Goal: Task Accomplishment & Management: Use online tool/utility

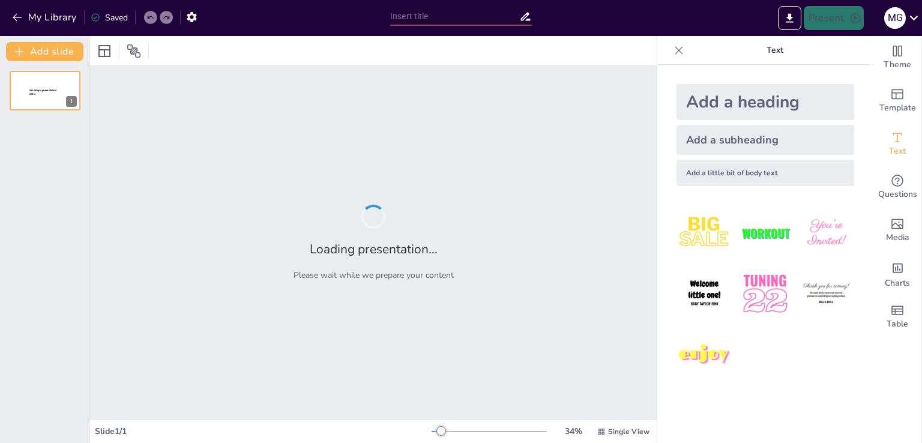
type input "¡Hablemos de Adjetivos! Cómo Describir el Mundo"
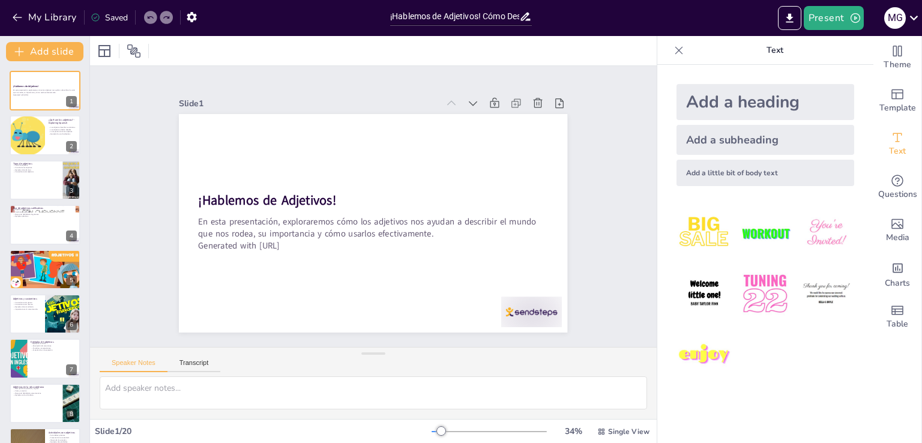
checkbox input "true"
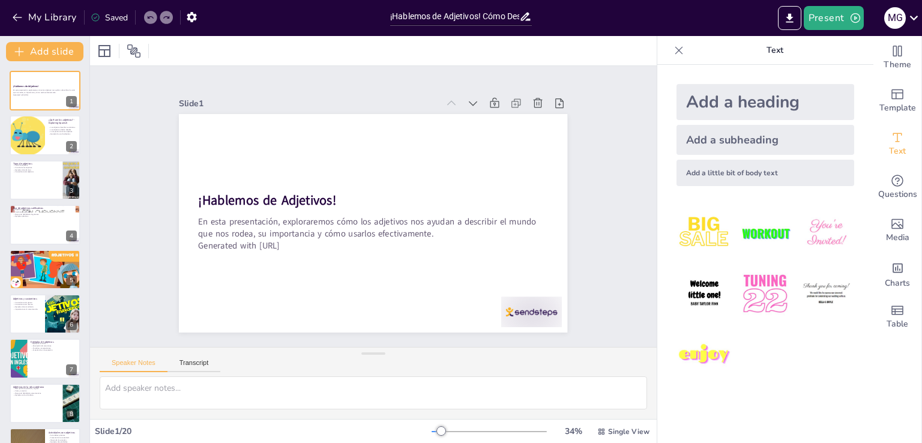
checkbox input "true"
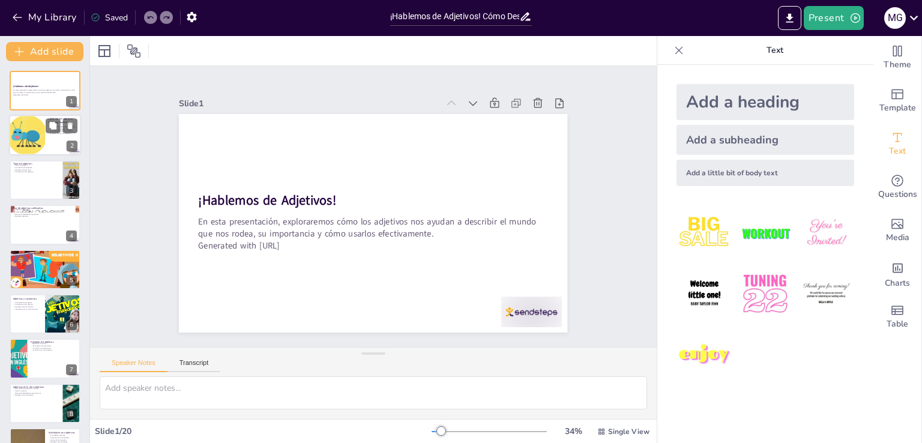
checkbox input "true"
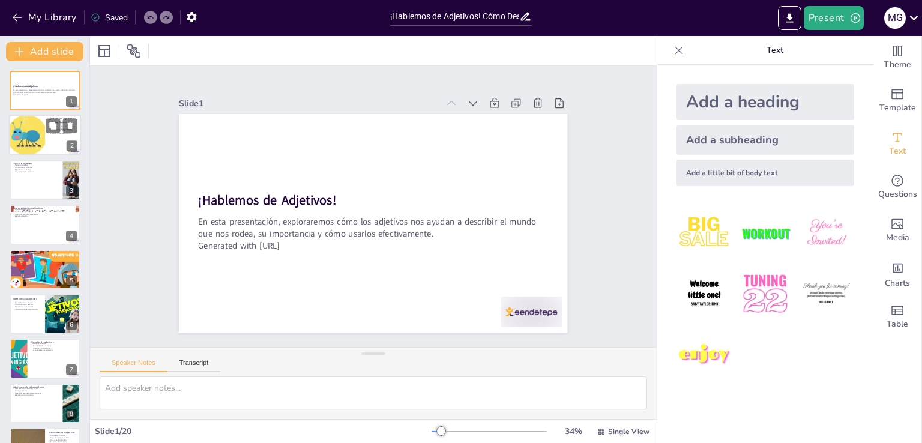
checkbox input "true"
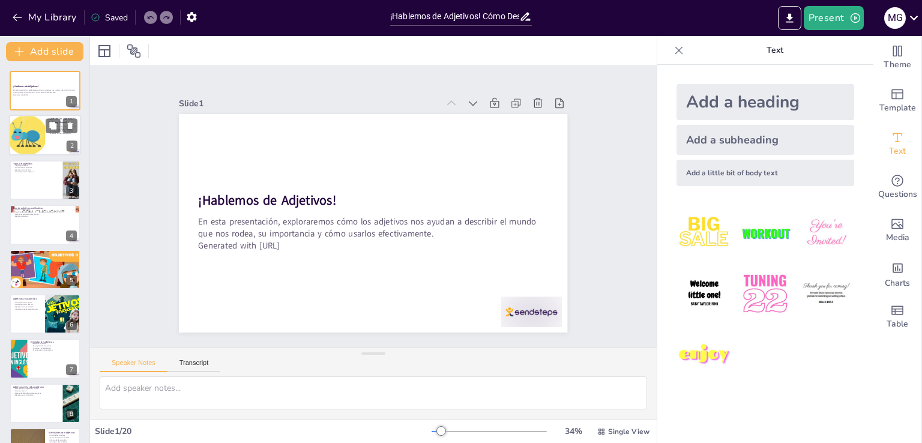
checkbox input "true"
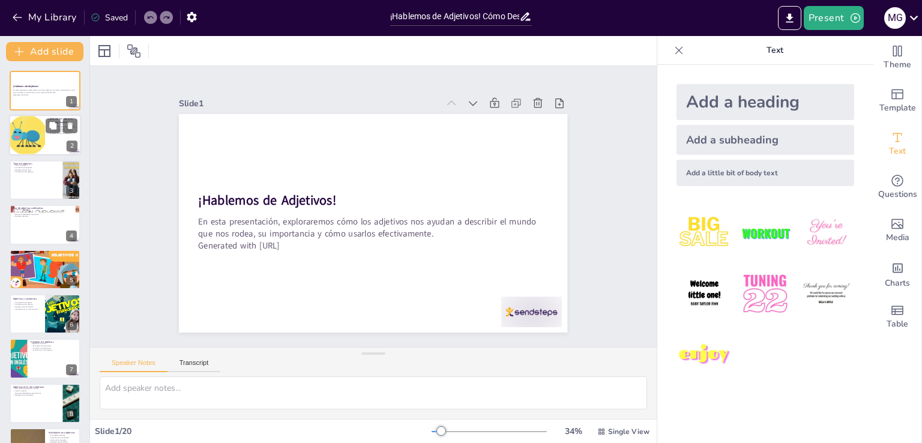
click at [50, 136] on div at bounding box center [45, 135] width 72 height 41
checkbox input "true"
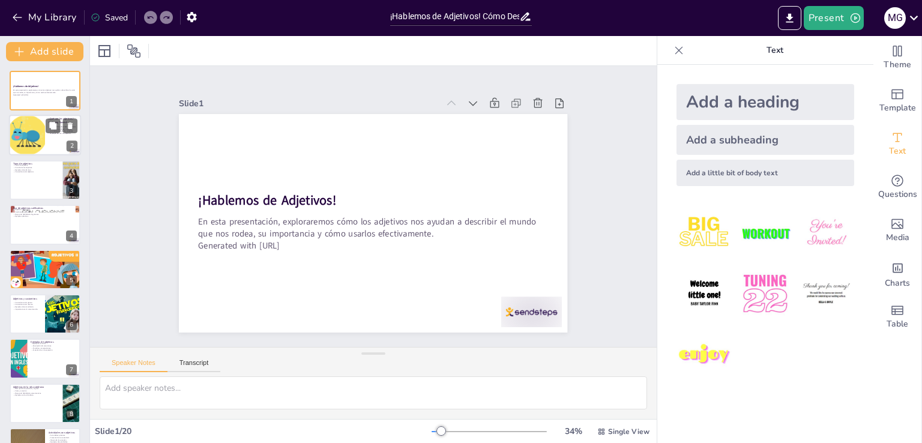
checkbox input "true"
type textarea "Los adjetivos son fundamentales en el lenguaje, ya que permiten que los hablant…"
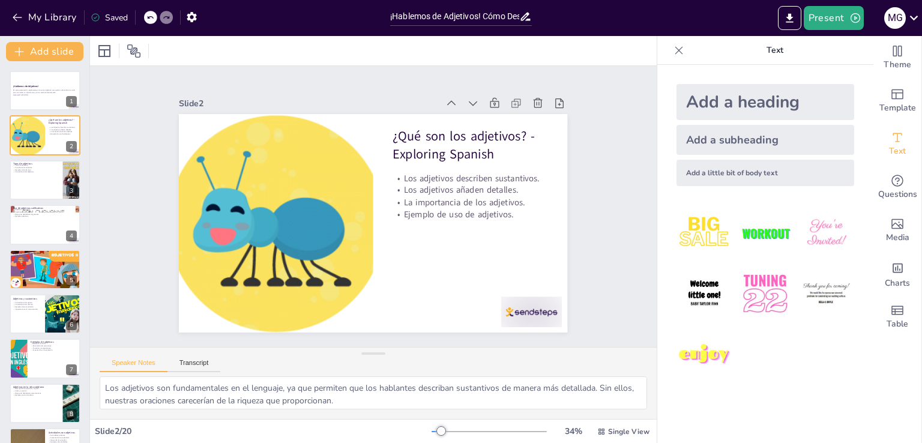
checkbox input "true"
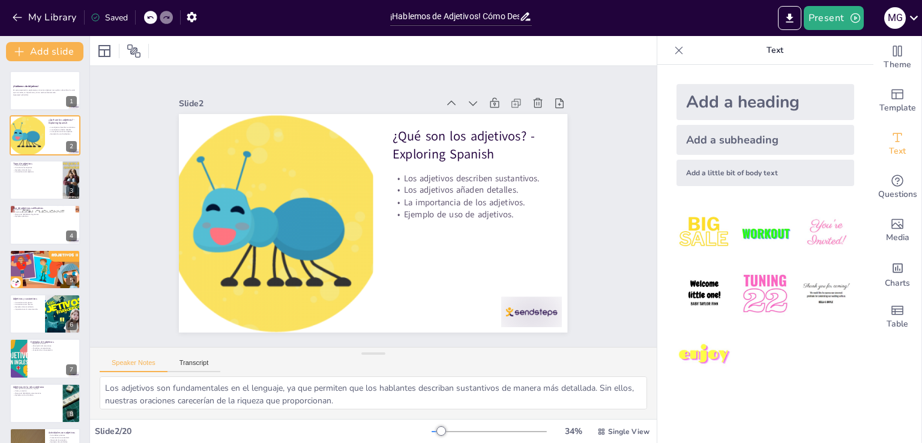
checkbox input "true"
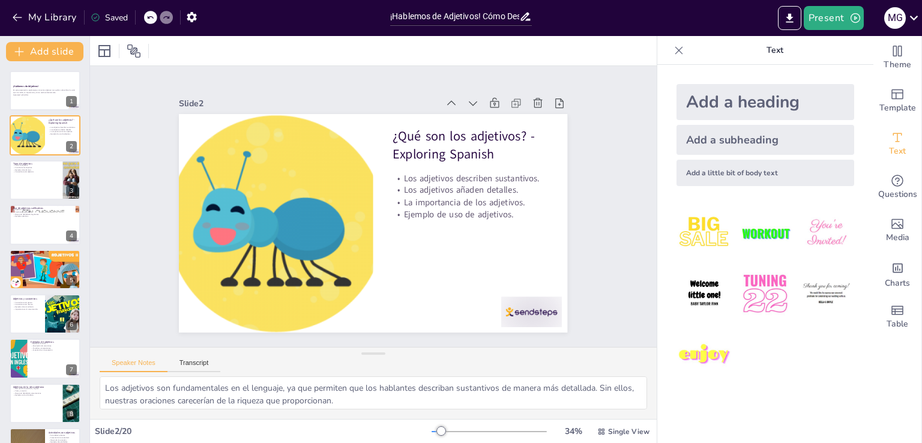
checkbox input "true"
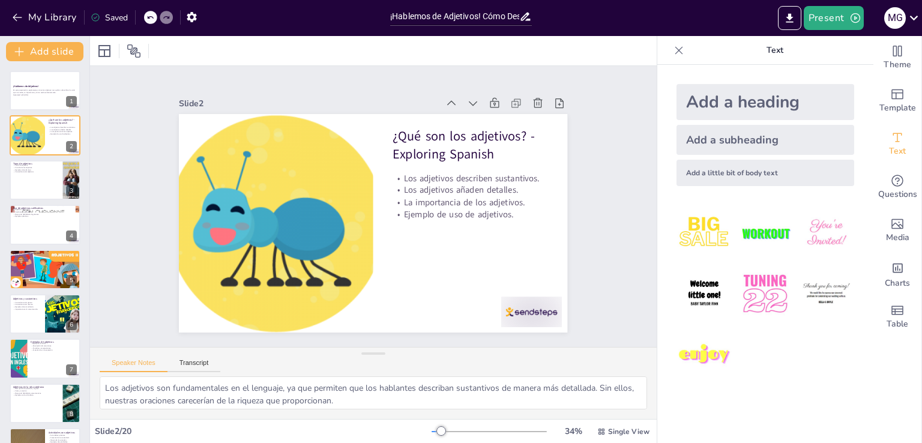
click at [22, 68] on div "¡Hablemos de Adjetivos! En esta presentación, exploraremos cómo los adjetivos n…" at bounding box center [44, 252] width 89 height 382
checkbox input "true"
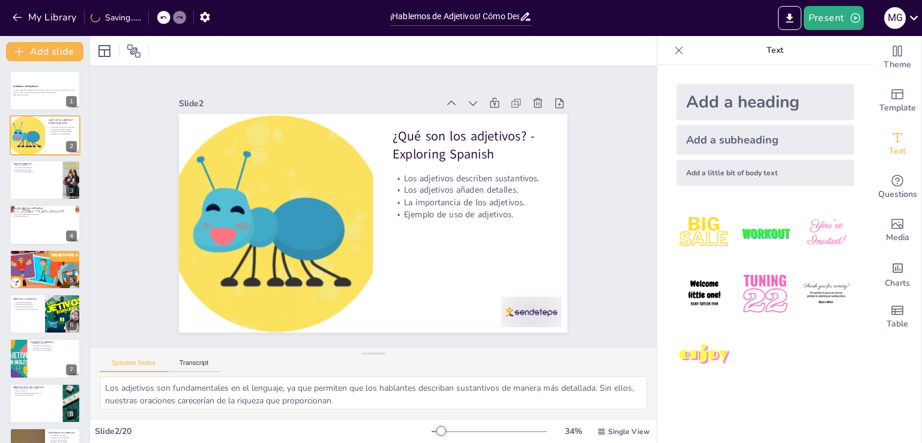
checkbox input "true"
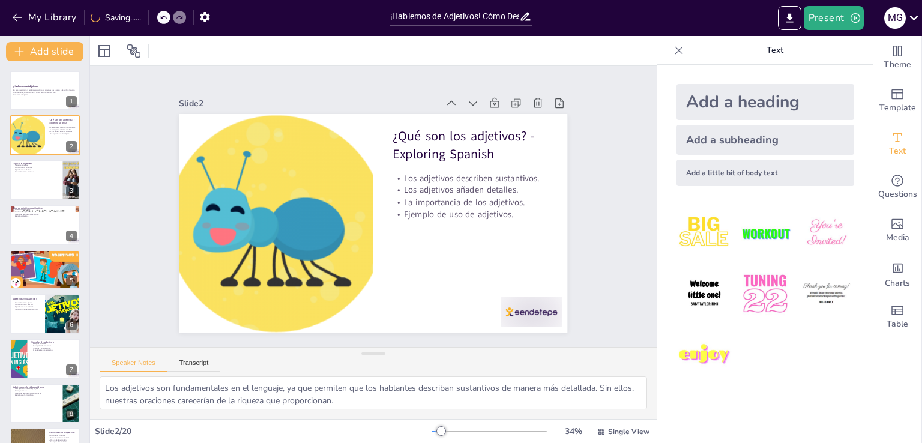
checkbox input "true"
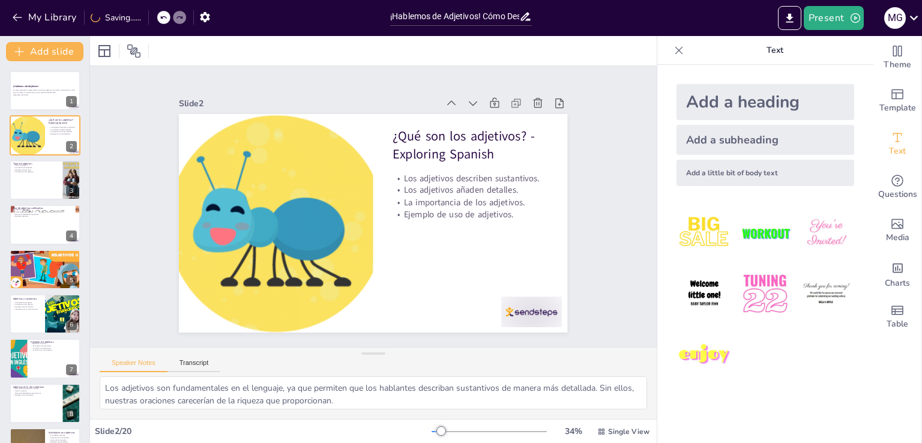
checkbox input "true"
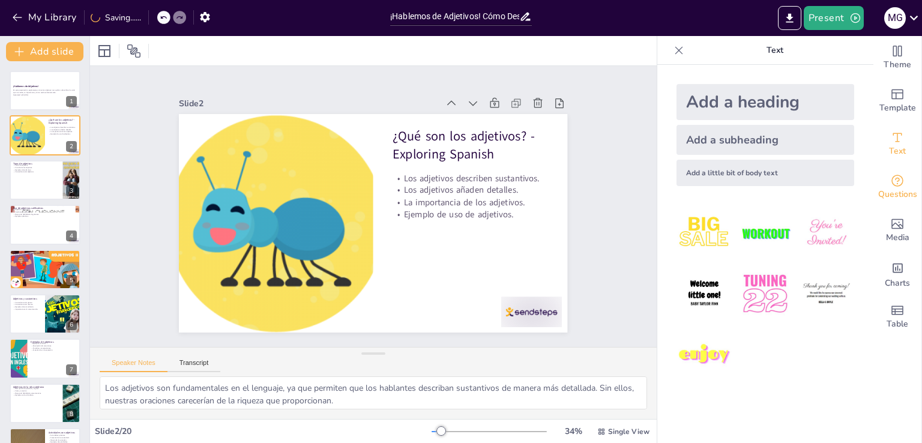
checkbox input "true"
click at [881, 111] on span "Template" at bounding box center [898, 107] width 37 height 13
checkbox input "true"
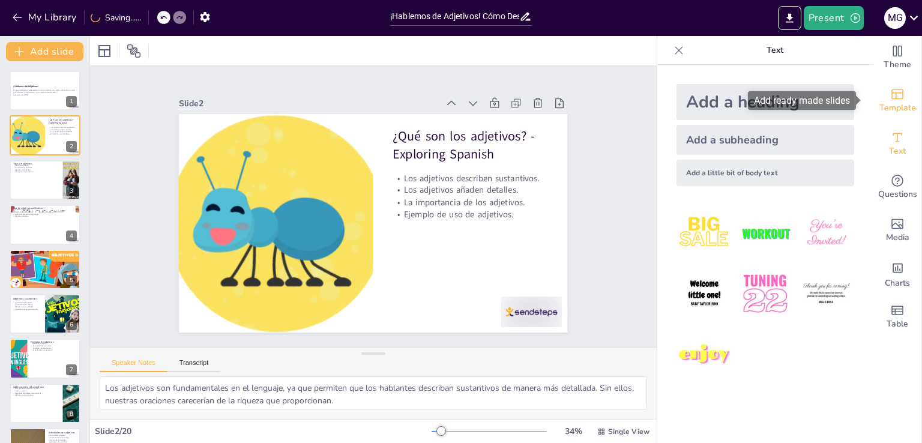
checkbox input "true"
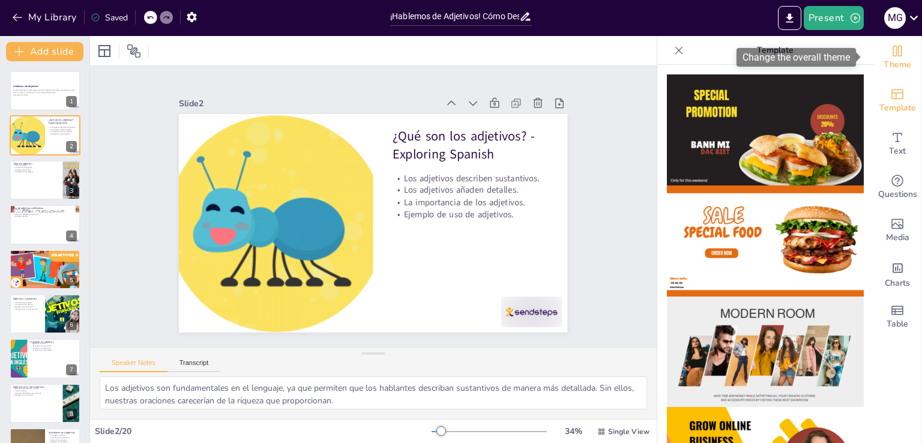
click at [885, 70] on span "Theme" at bounding box center [898, 64] width 28 height 13
checkbox input "true"
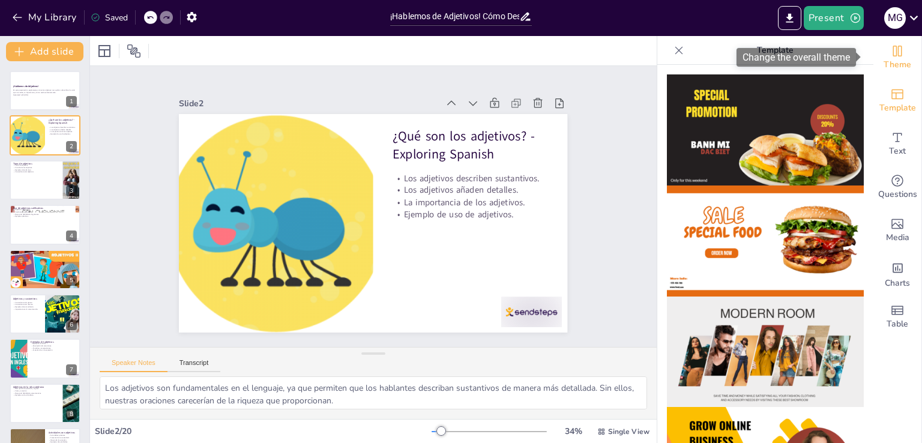
checkbox input "true"
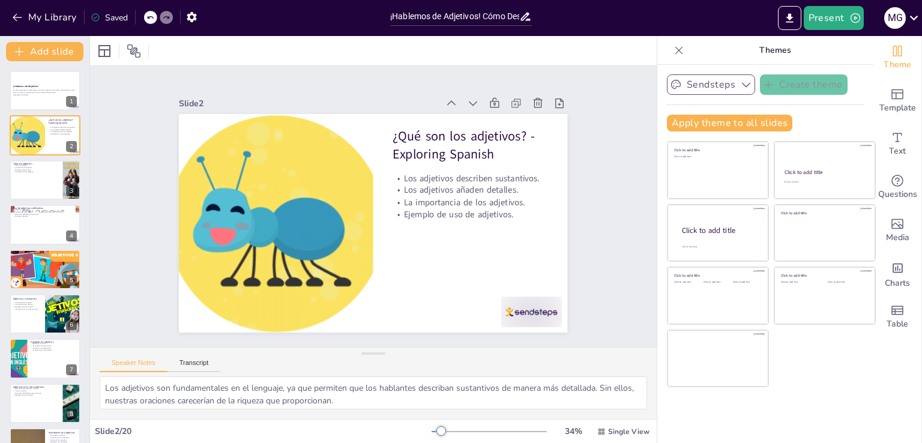
click at [685, 89] on button "Sendsteps" at bounding box center [711, 84] width 88 height 20
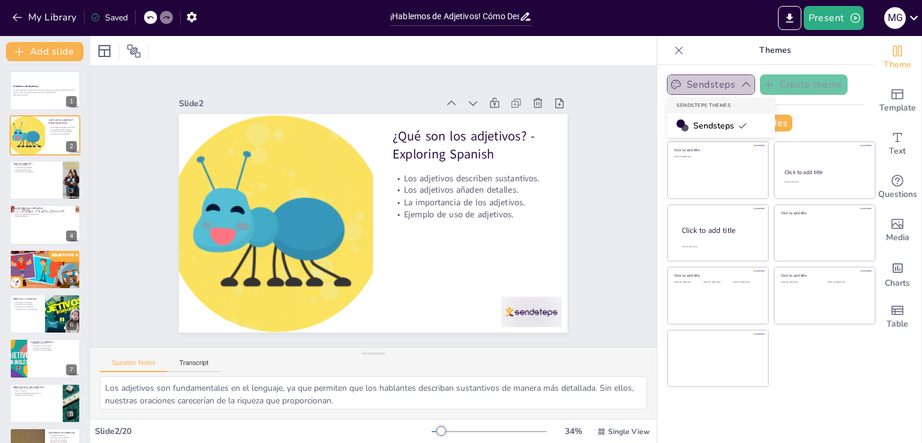
click at [685, 89] on button "Sendsteps" at bounding box center [711, 84] width 88 height 20
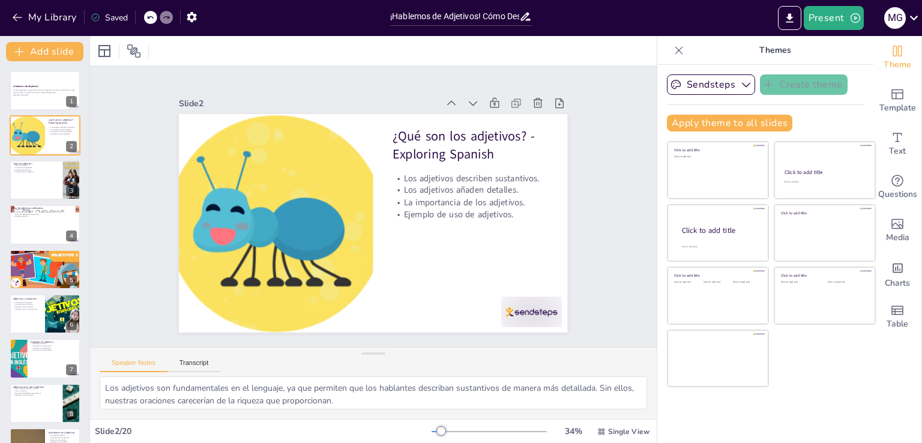
checkbox input "true"
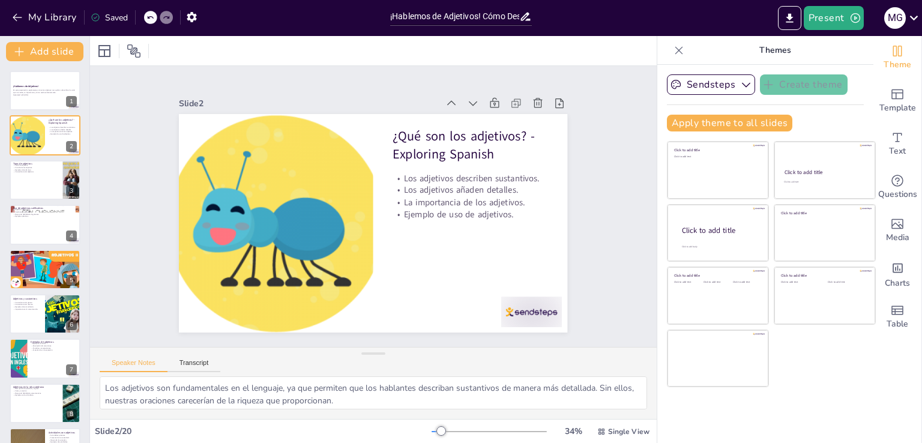
checkbox input "true"
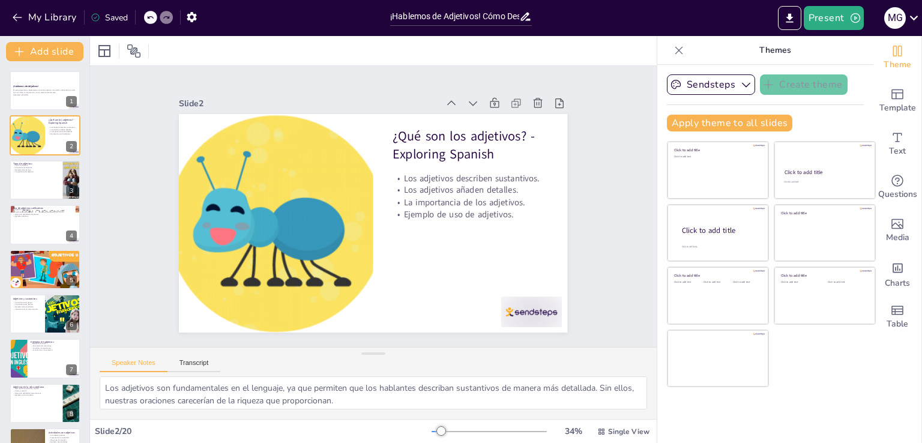
checkbox input "true"
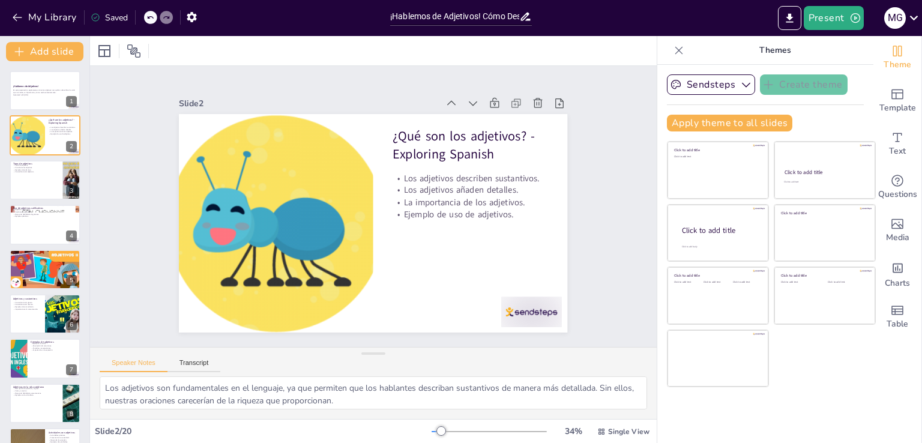
checkbox input "true"
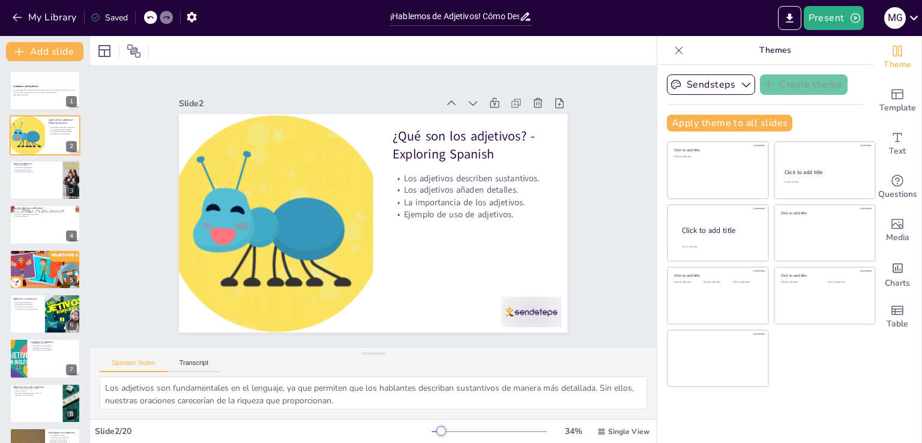
click at [220, 201] on div at bounding box center [186, 175] width 68 height 52
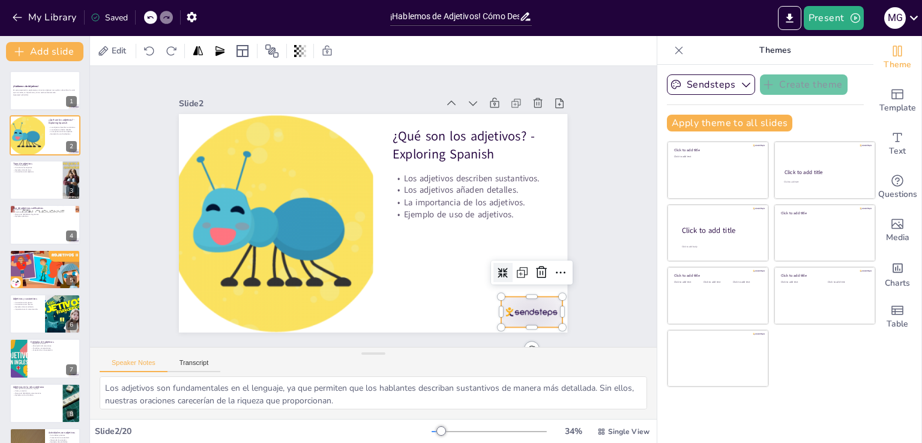
checkbox input "true"
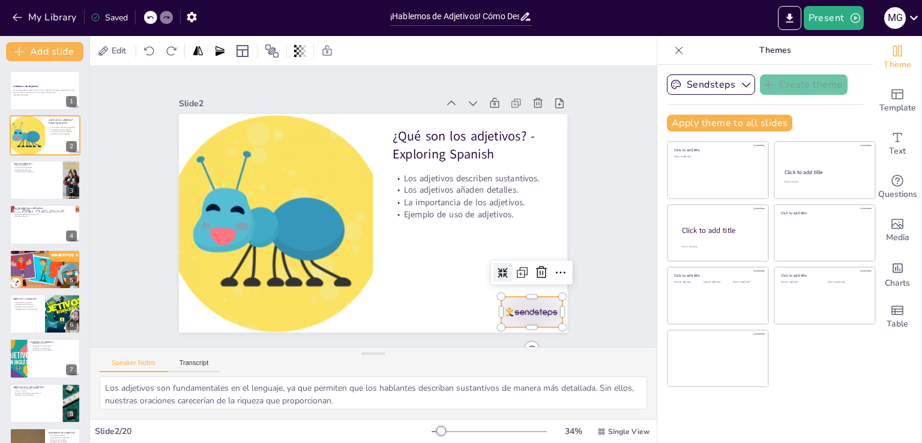
checkbox input "true"
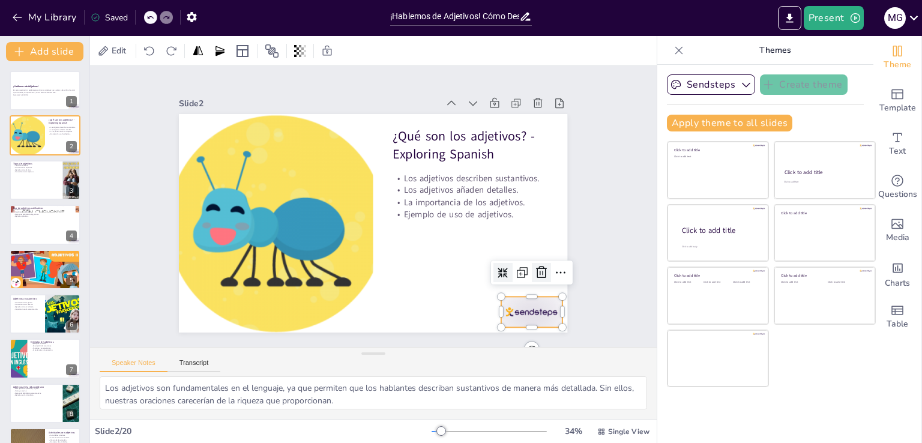
click at [207, 166] on icon at bounding box center [200, 159] width 16 height 16
checkbox input "true"
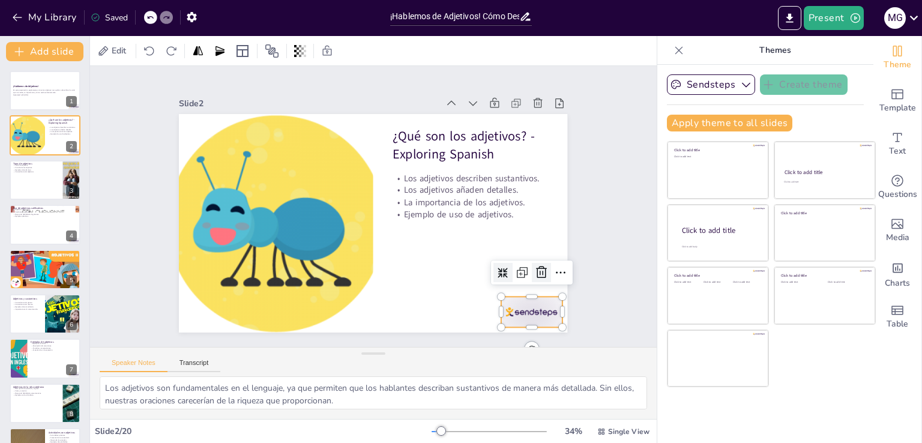
checkbox input "true"
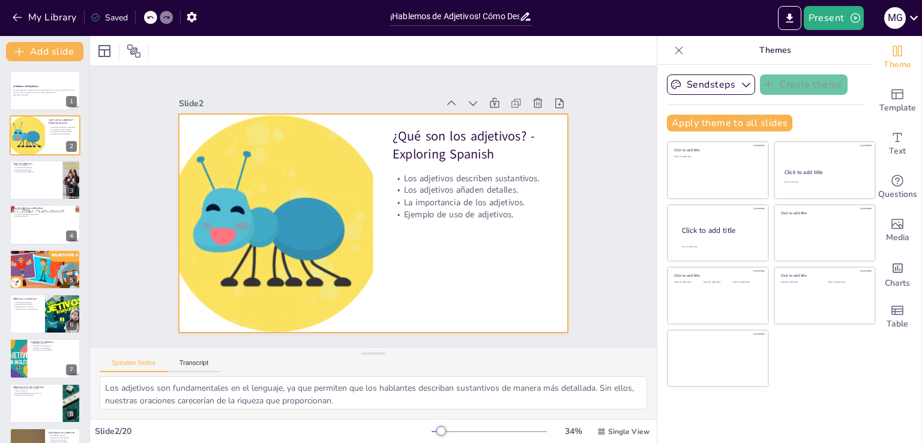
checkbox input "true"
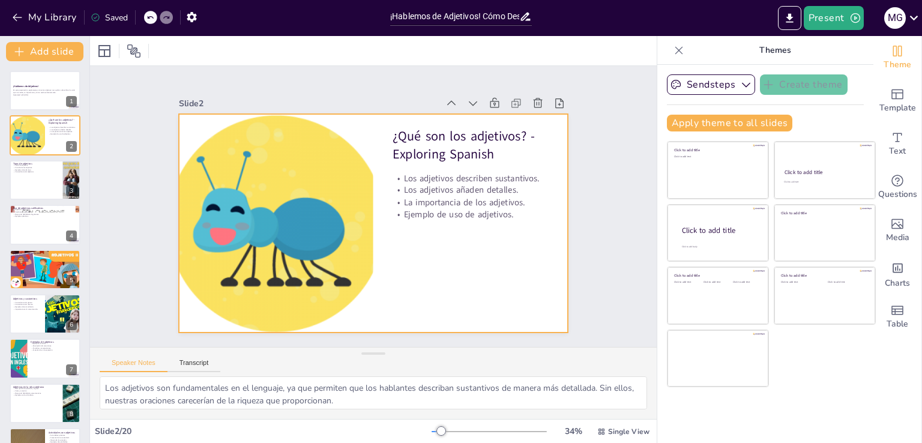
checkbox input "true"
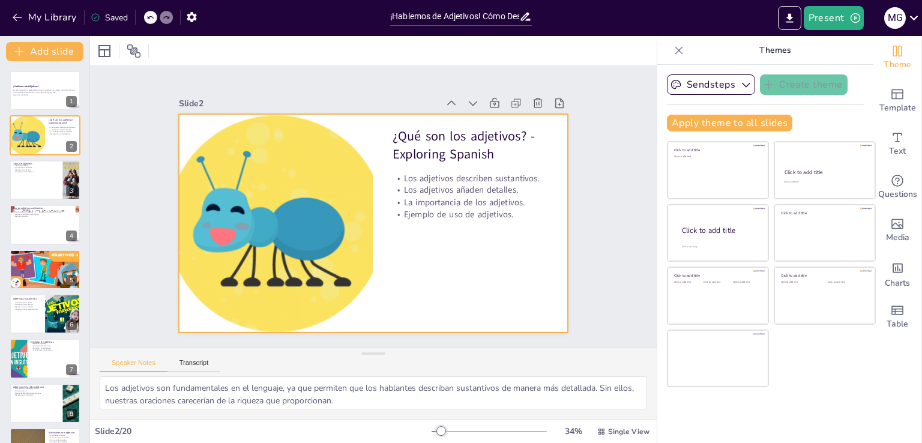
checkbox input "true"
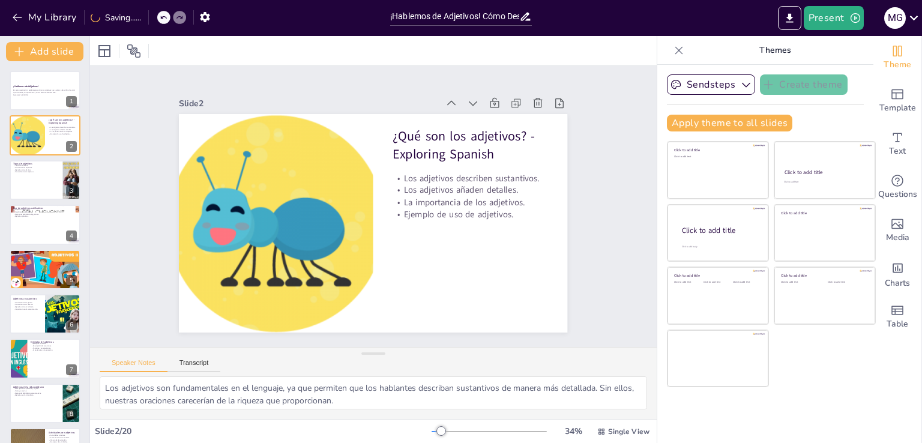
checkbox input "true"
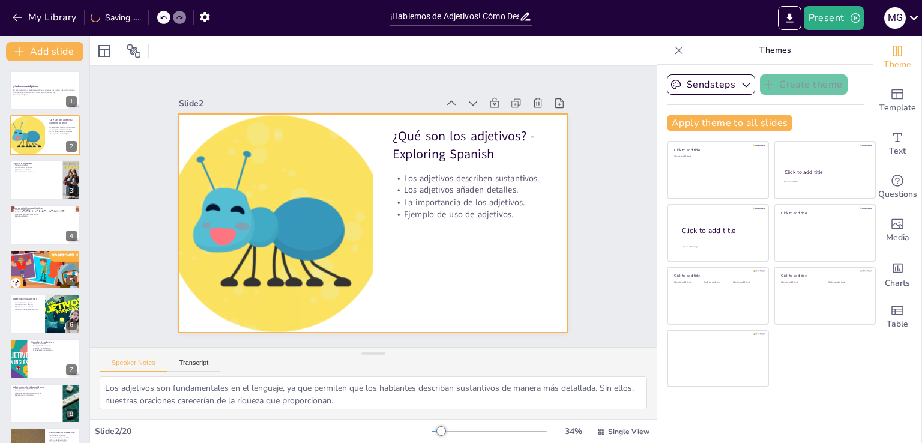
checkbox input "true"
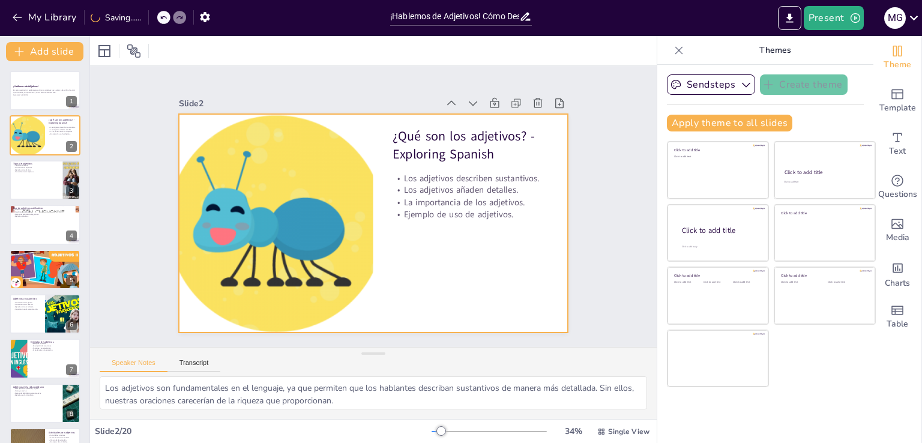
checkbox input "true"
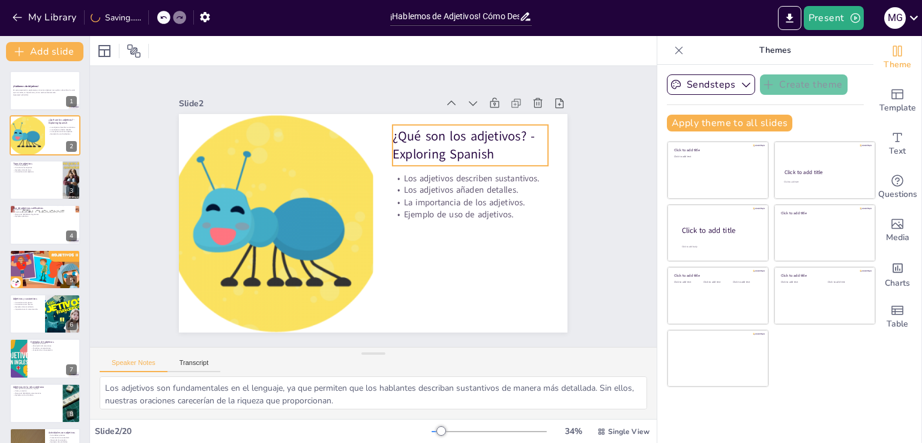
checkbox input "true"
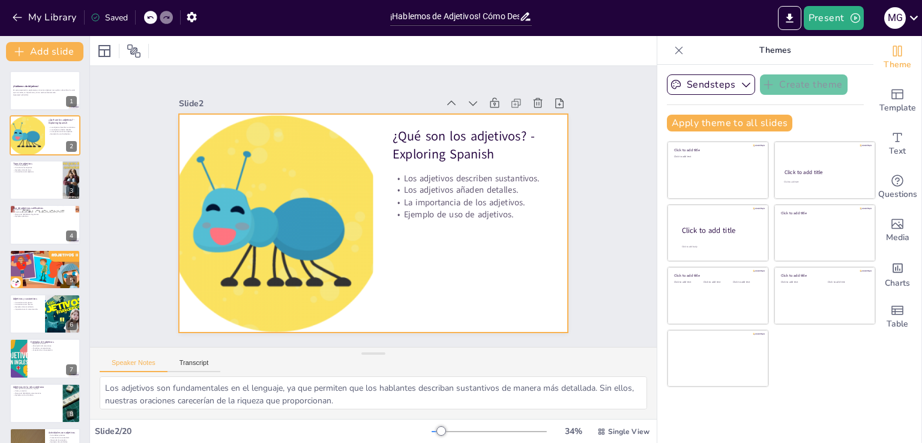
checkbox input "true"
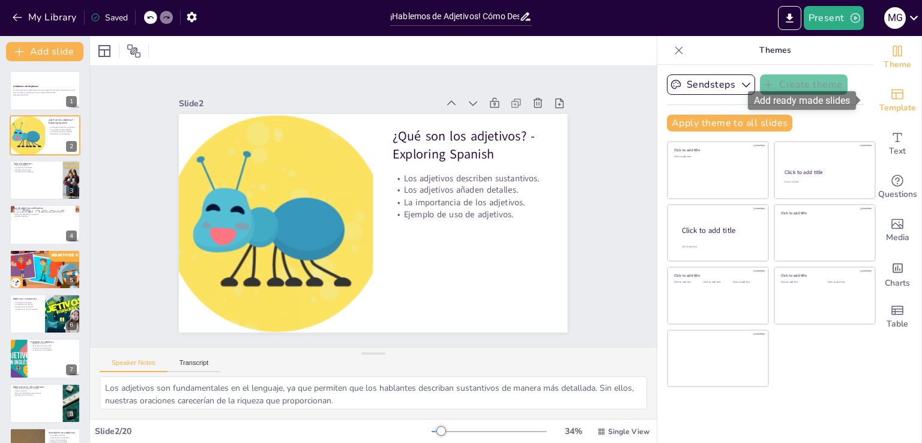
click at [903, 107] on span "Template" at bounding box center [898, 107] width 37 height 13
checkbox input "true"
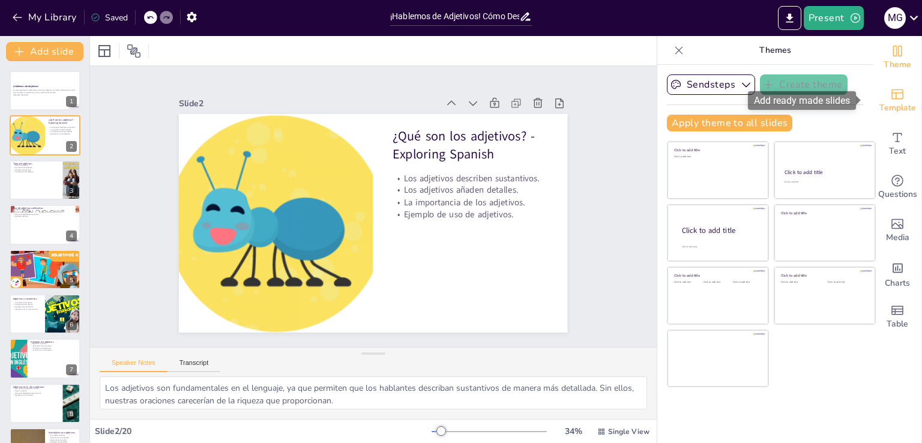
checkbox input "true"
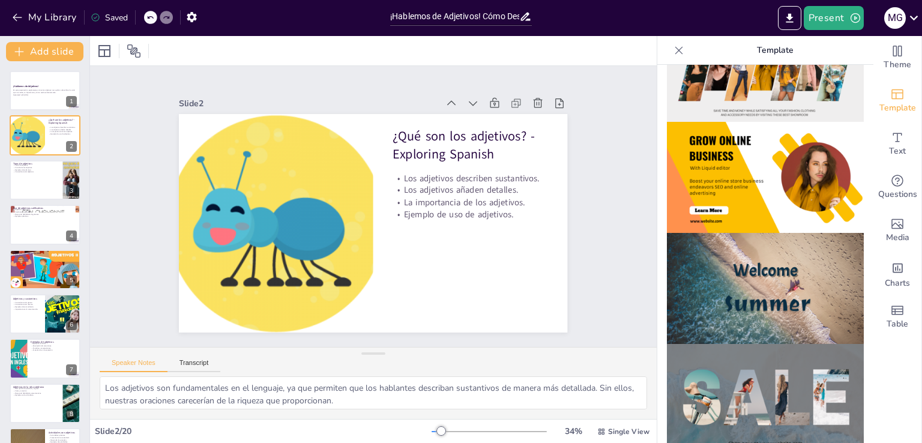
scroll to position [219, 0]
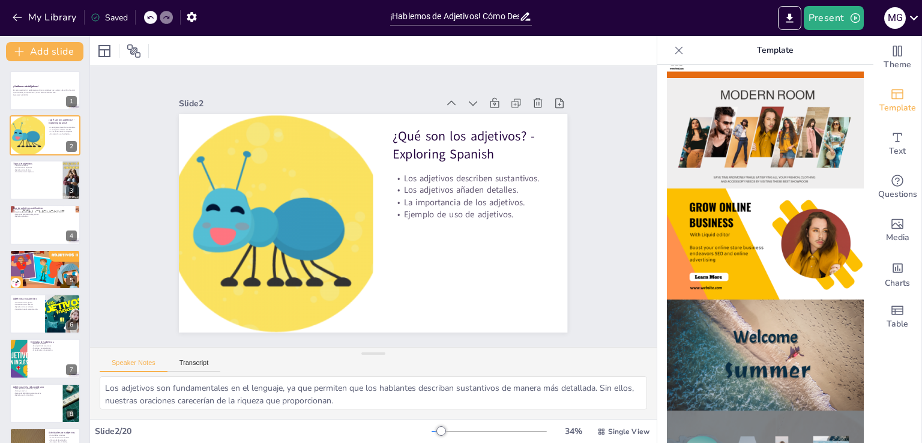
click at [804, 204] on img at bounding box center [765, 244] width 197 height 111
checkbox input "true"
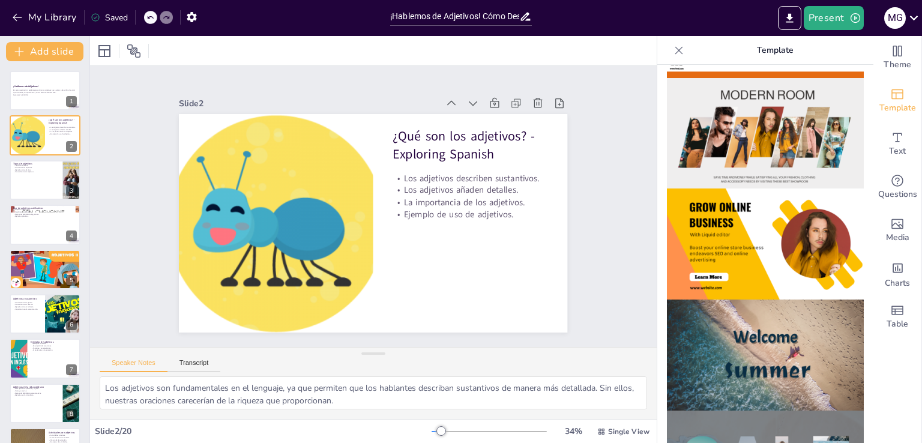
checkbox input "true"
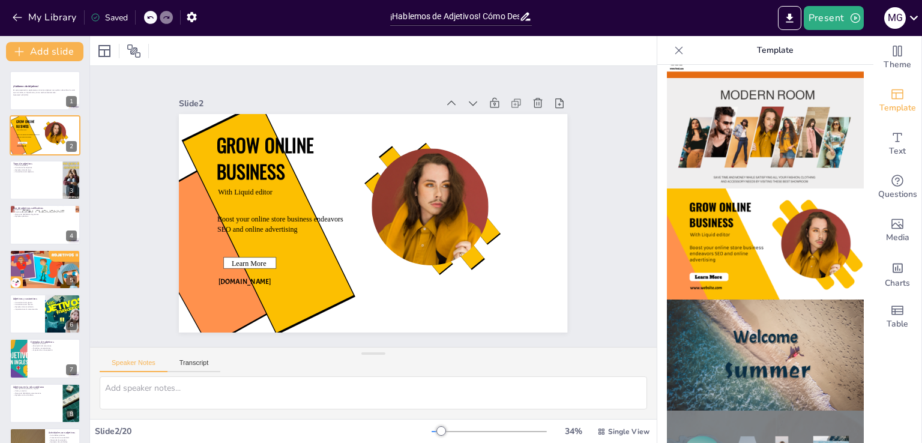
checkbox input "true"
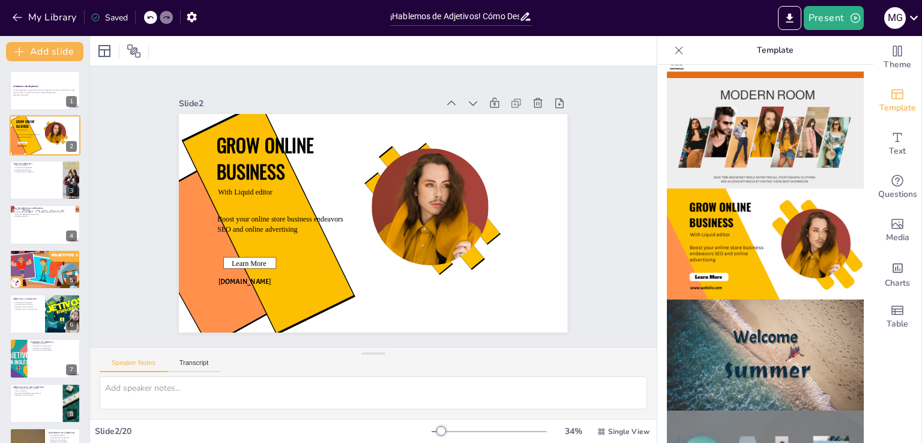
checkbox input "true"
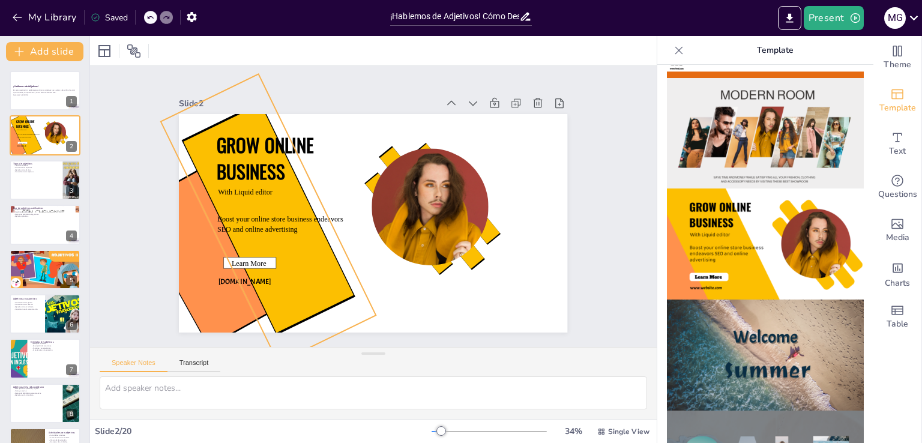
checkbox input "true"
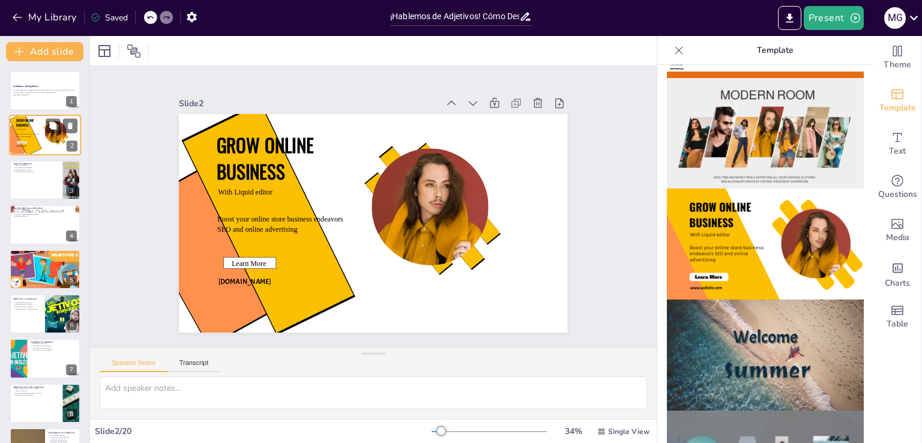
checkbox input "true"
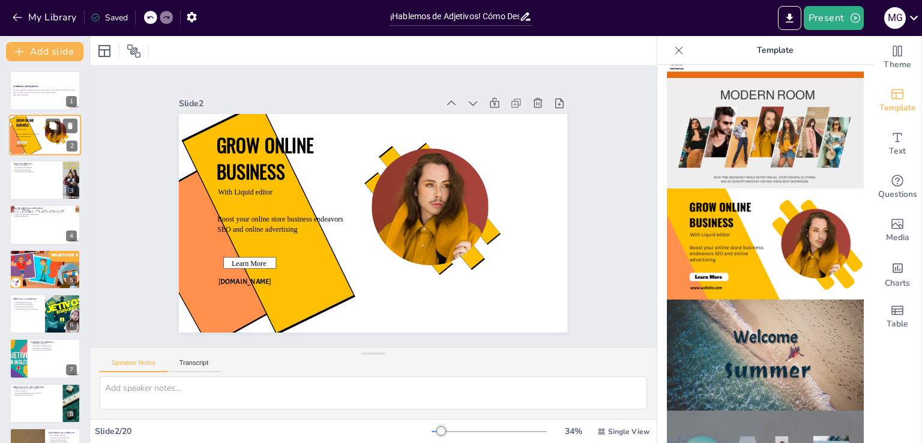
checkbox input "true"
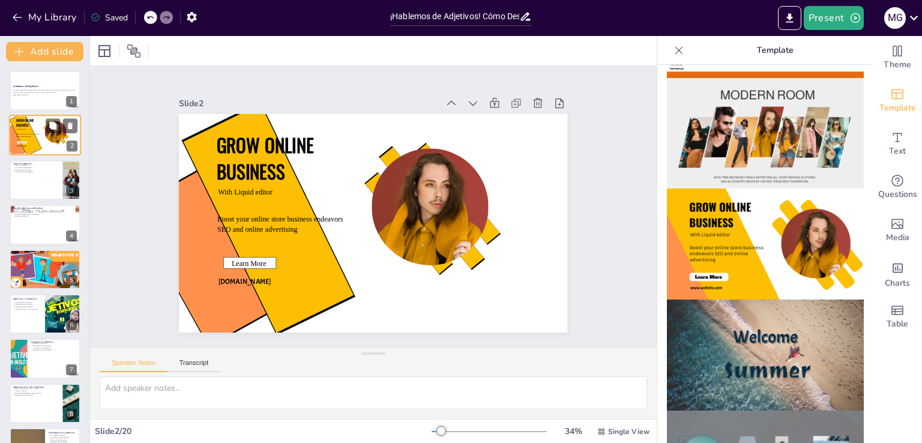
checkbox input "true"
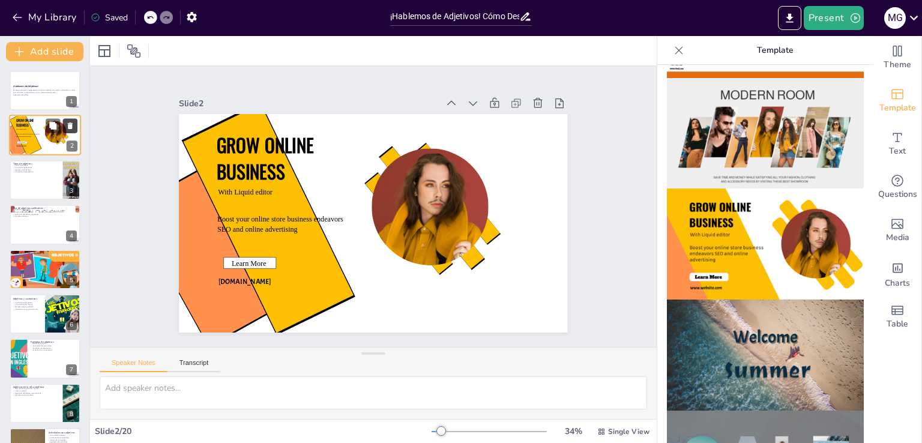
checkbox input "true"
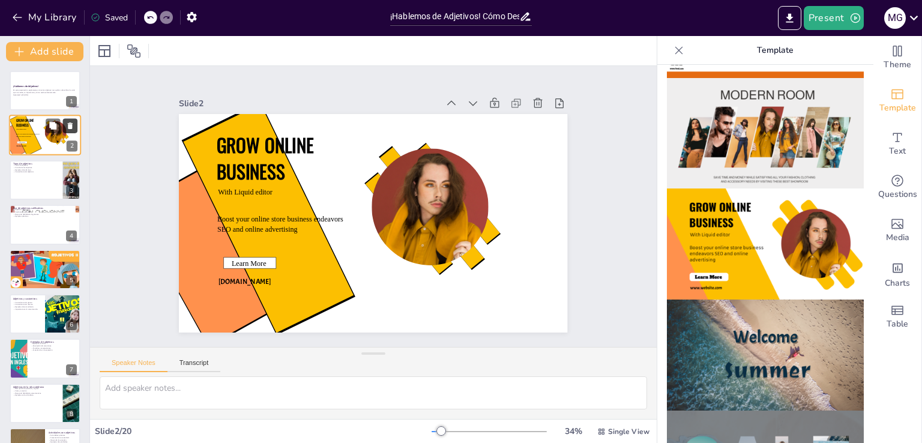
checkbox input "true"
click at [77, 128] on button at bounding box center [70, 126] width 14 height 14
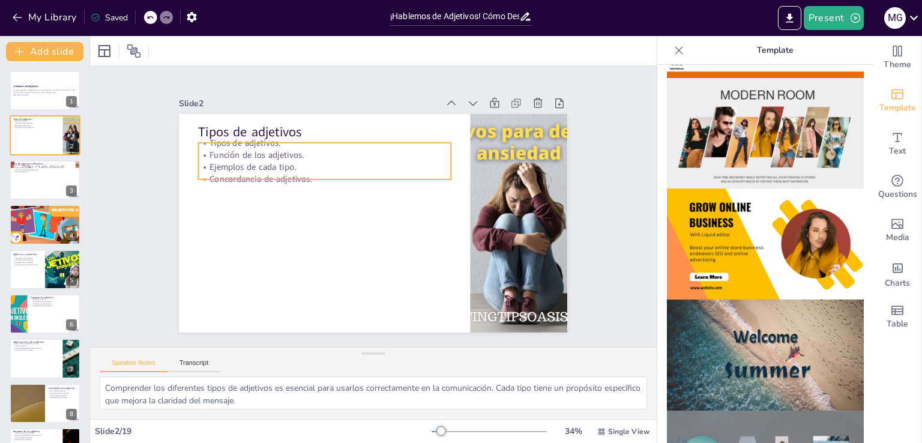
click at [288, 162] on p "Ejemplos de cada tipo." at bounding box center [311, 210] width 196 height 178
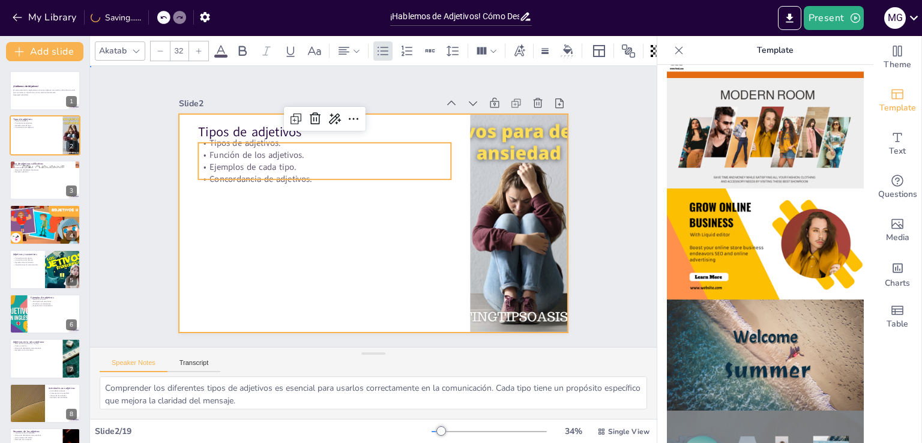
click at [260, 186] on div at bounding box center [358, 214] width 358 height 444
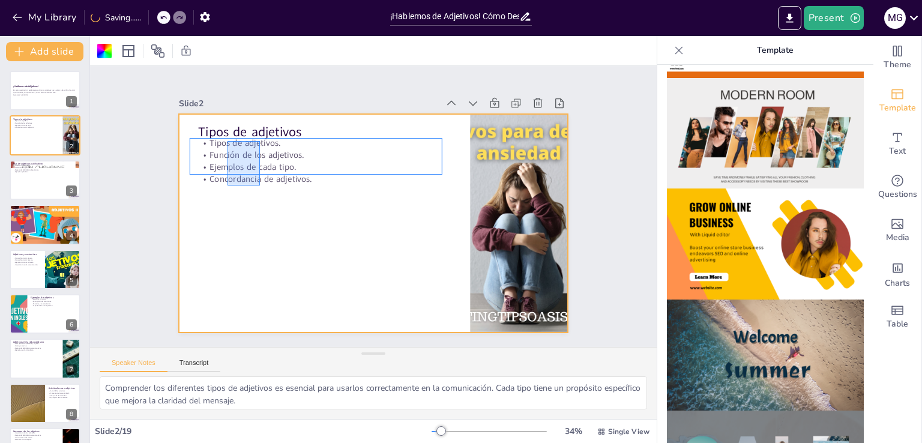
drag, startPoint x: 260, startPoint y: 186, endPoint x: 227, endPoint y: 141, distance: 55.4
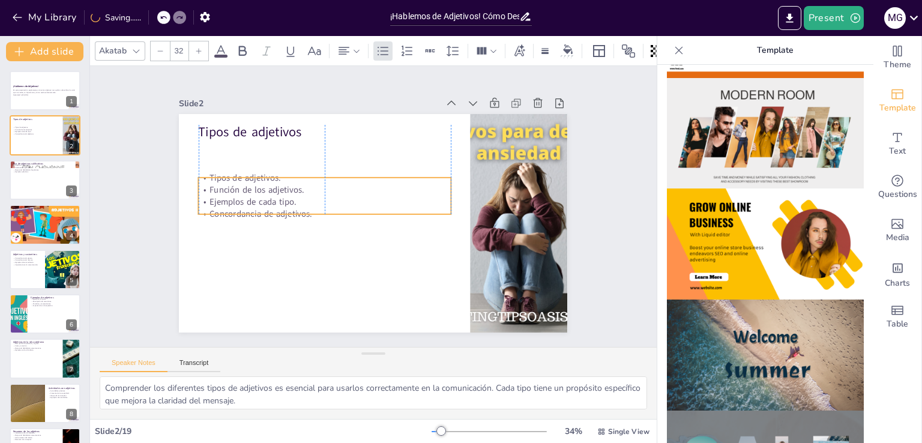
drag, startPoint x: 227, startPoint y: 141, endPoint x: 228, endPoint y: 180, distance: 38.4
click at [290, 213] on p "Tipos de adjetivos." at bounding box center [415, 245] width 250 height 64
drag, startPoint x: 438, startPoint y: 177, endPoint x: 446, endPoint y: 173, distance: 8.9
click at [446, 173] on div "Tipos de adjetivos Tipos de adjetivos. Función de los adjetivos. Ejemplos de ca…" at bounding box center [359, 214] width 384 height 445
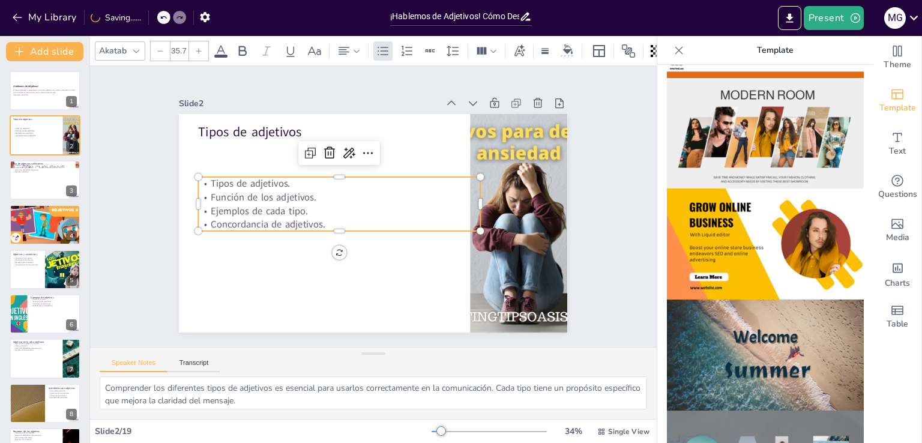
click at [446, 204] on p "Tipos de adjetivos." at bounding box center [410, 225] width 282 height 43
click at [480, 158] on div at bounding box center [289, 87] width 382 height 390
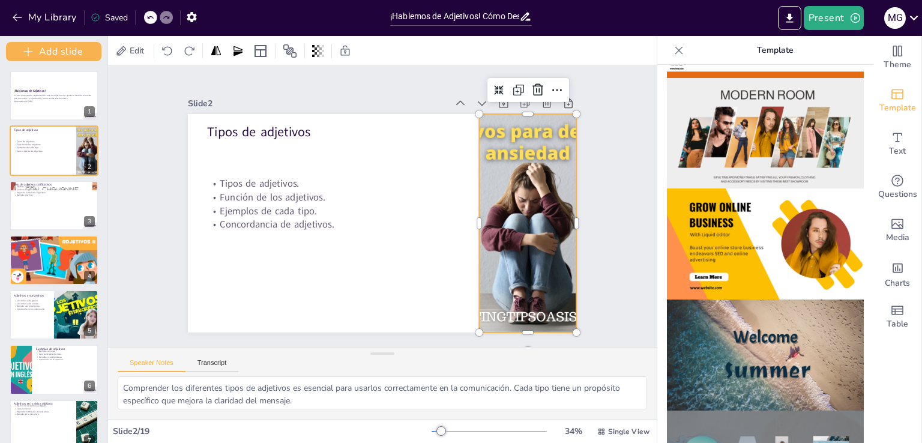
drag, startPoint x: 86, startPoint y: 145, endPoint x: 89, endPoint y: 402, distance: 257.0
click at [89, 402] on div "Add slide ¡Hablemos de Adjetivos! En esta presentación, exploraremos cómo los a…" at bounding box center [54, 239] width 108 height 407
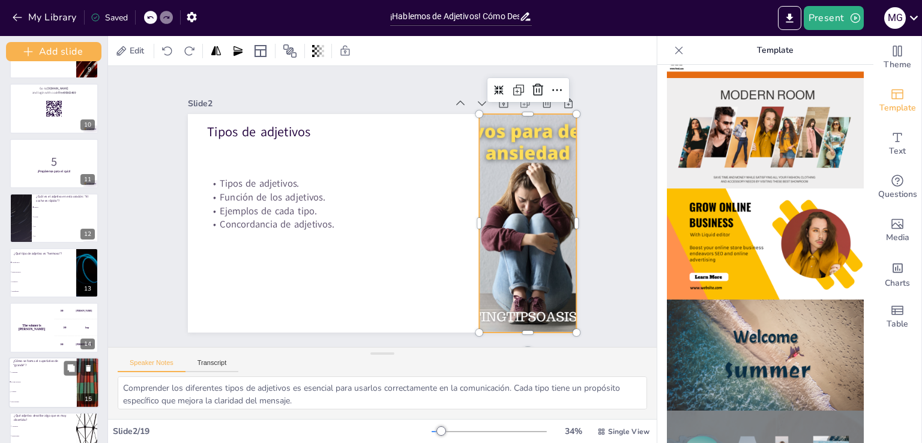
click at [59, 390] on span "Grande" at bounding box center [43, 391] width 65 height 2
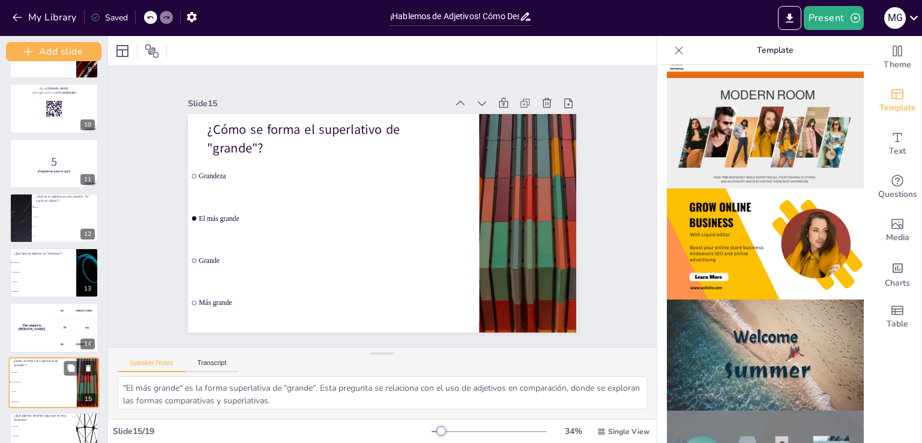
scroll to position [611, 0]
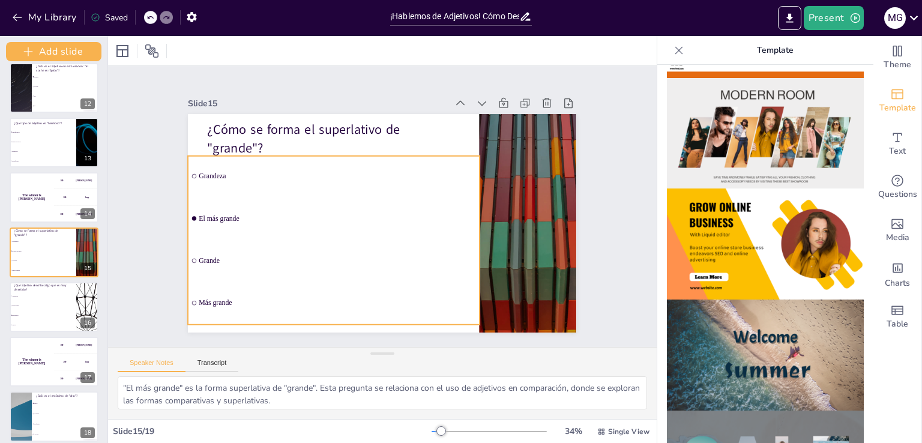
click at [282, 256] on li "Grande" at bounding box center [346, 144] width 128 height 290
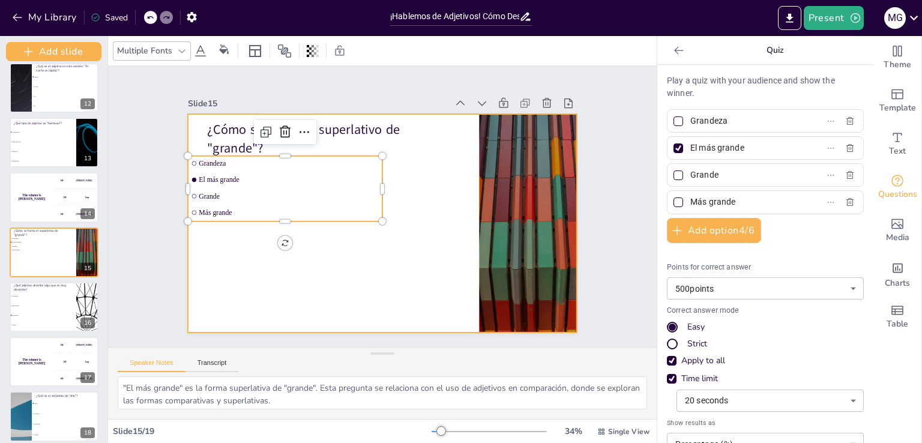
click at [256, 256] on div at bounding box center [365, 206] width 219 height 388
click at [465, 42] on input "checkbox" at bounding box center [468, 39] width 6 height 6
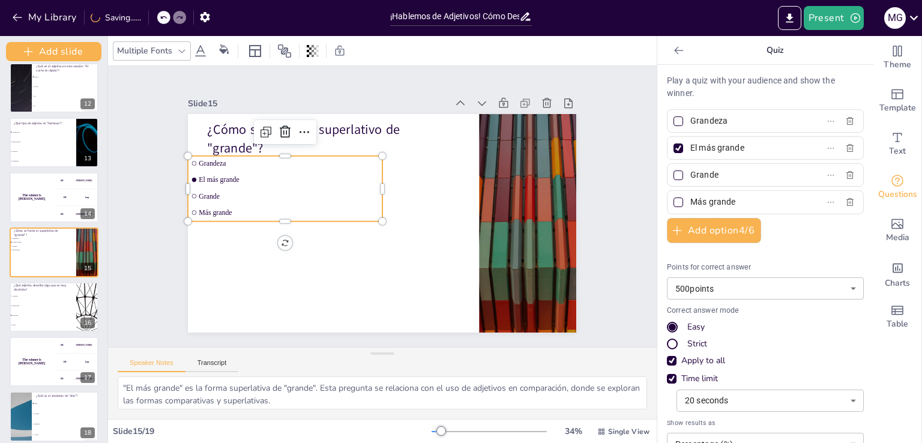
click at [568, 202] on input "checkbox" at bounding box center [570, 200] width 4 height 4
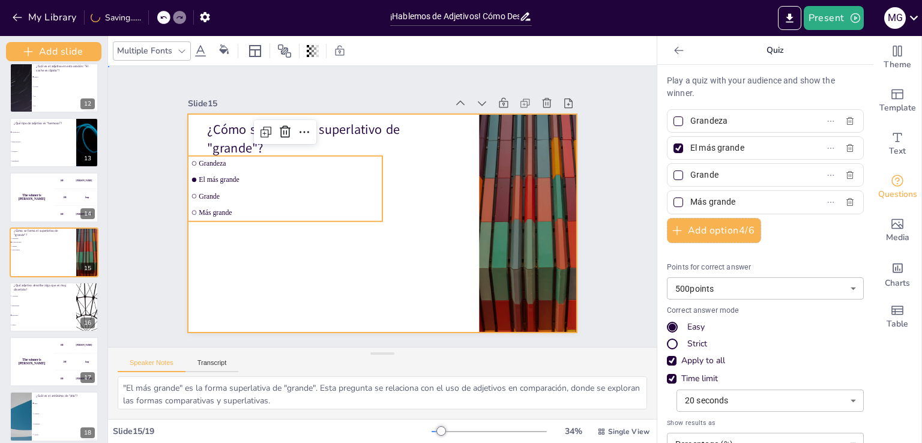
click at [339, 258] on div at bounding box center [392, 192] width 443 height 405
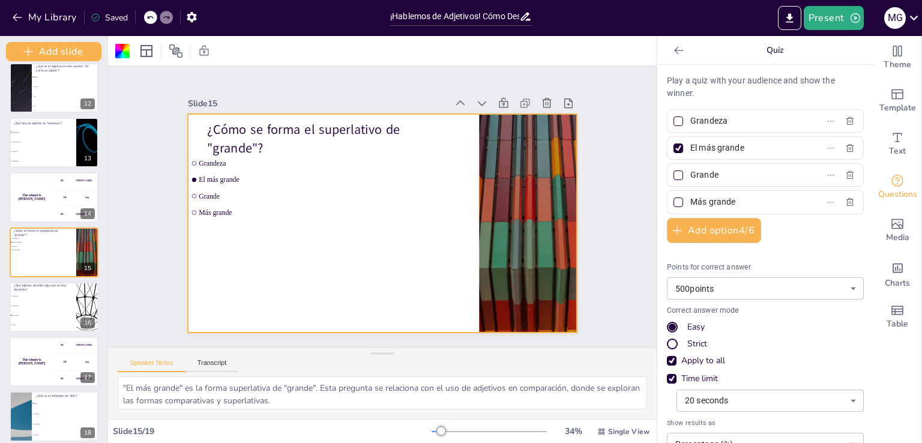
click at [408, 193] on div at bounding box center [399, 210] width 294 height 425
click at [70, 193] on div "200 Jaap" at bounding box center [76, 197] width 45 height 17
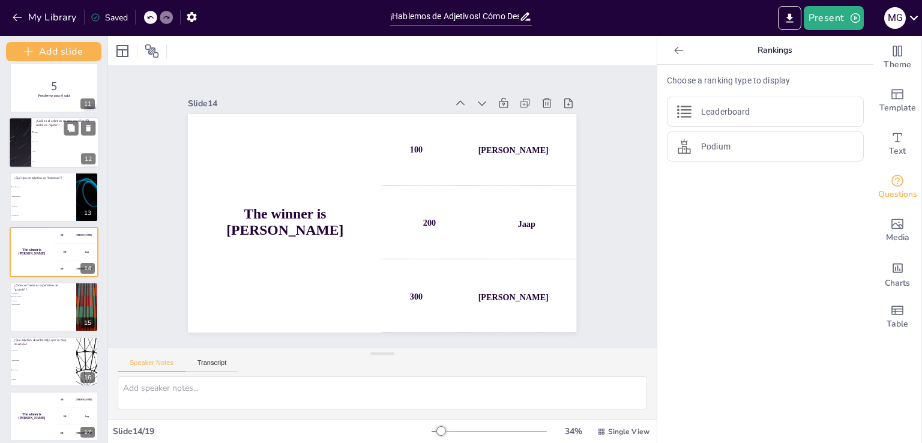
click at [46, 147] on li "es" at bounding box center [65, 151] width 68 height 10
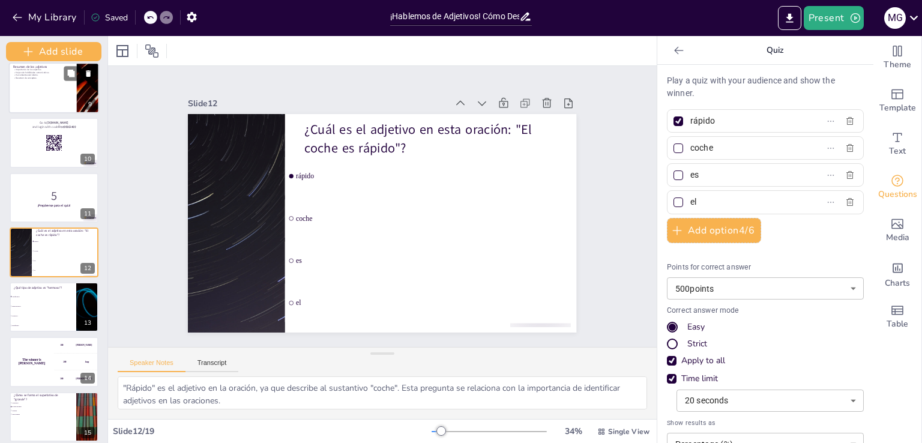
click at [70, 110] on div at bounding box center [54, 87] width 91 height 51
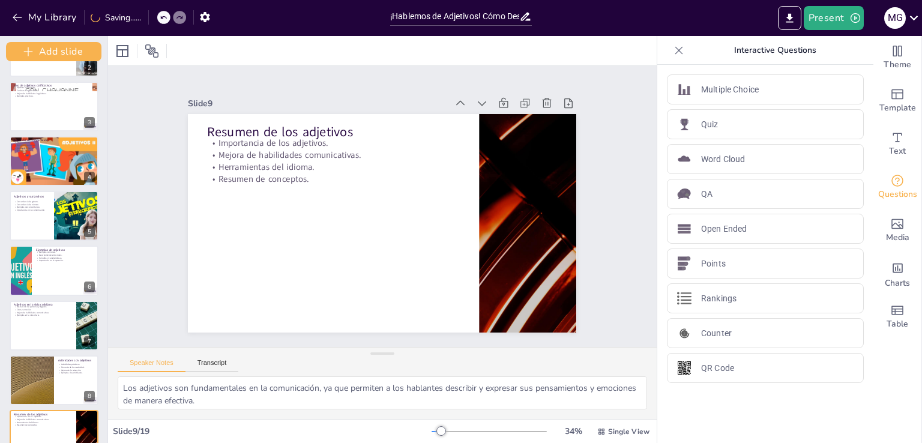
scroll to position [0, 0]
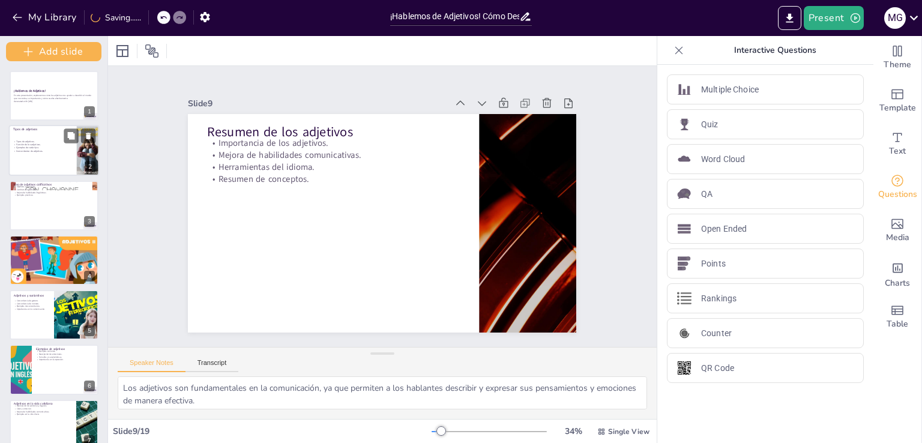
click at [58, 165] on div at bounding box center [54, 150] width 91 height 51
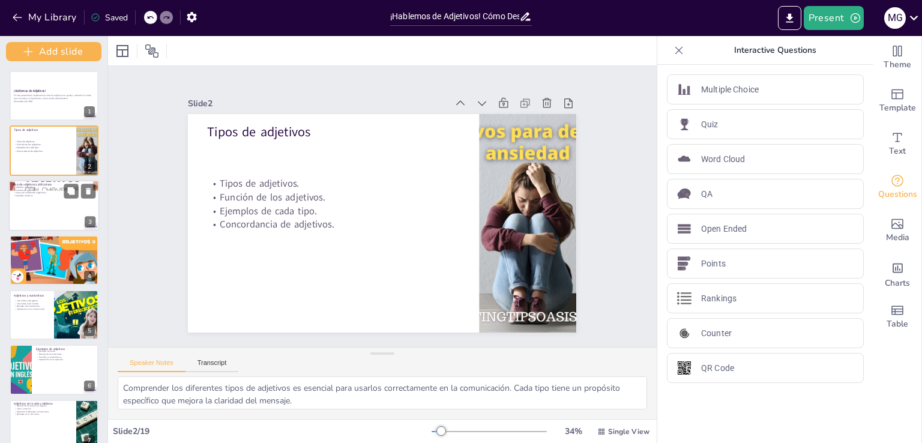
click at [52, 202] on div at bounding box center [54, 205] width 91 height 51
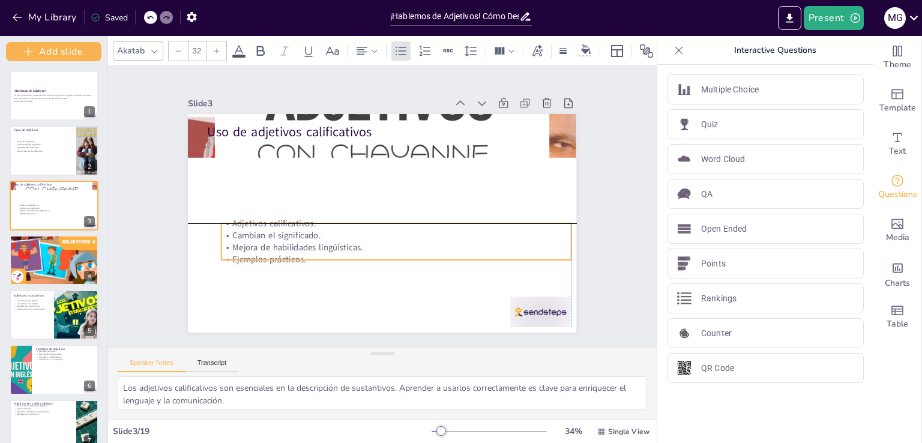
drag, startPoint x: 346, startPoint y: 172, endPoint x: 361, endPoint y: 241, distance: 70.8
click at [361, 243] on p "Mejora de habilidades lingüísticas." at bounding box center [347, 232] width 119 height 336
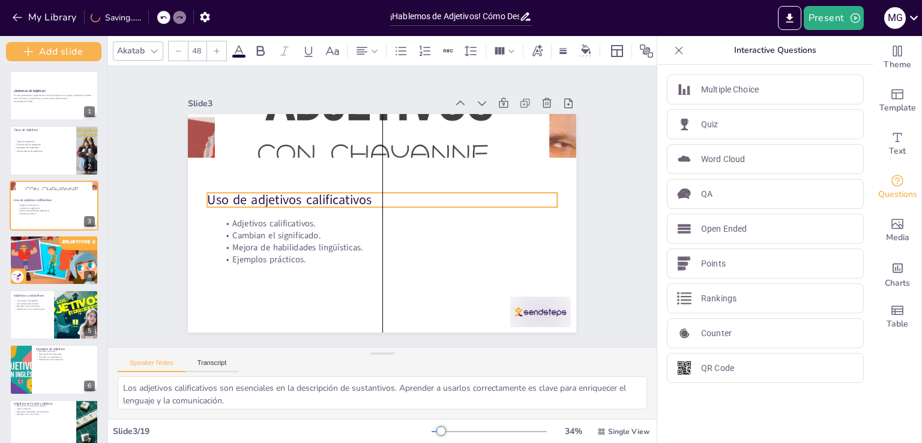
drag, startPoint x: 417, startPoint y: 129, endPoint x: 414, endPoint y: 197, distance: 67.9
click at [414, 197] on p "Uso de adjetivos calificativos" at bounding box center [388, 211] width 220 height 294
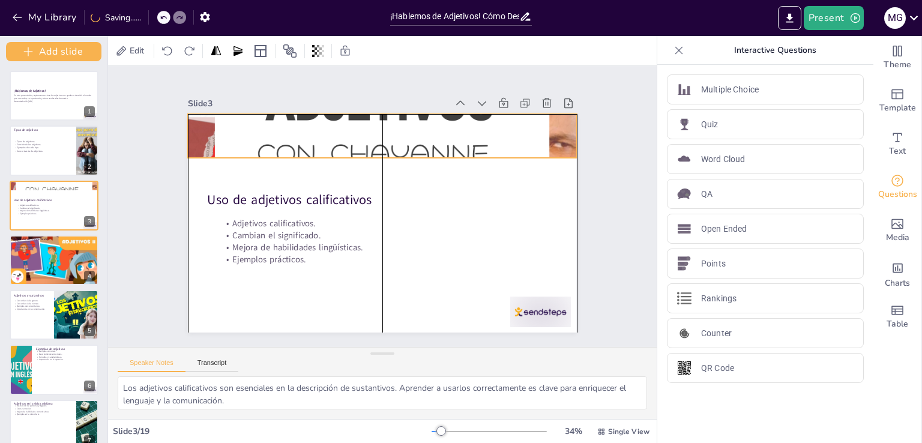
click at [419, 137] on div at bounding box center [368, 275] width 494 height 618
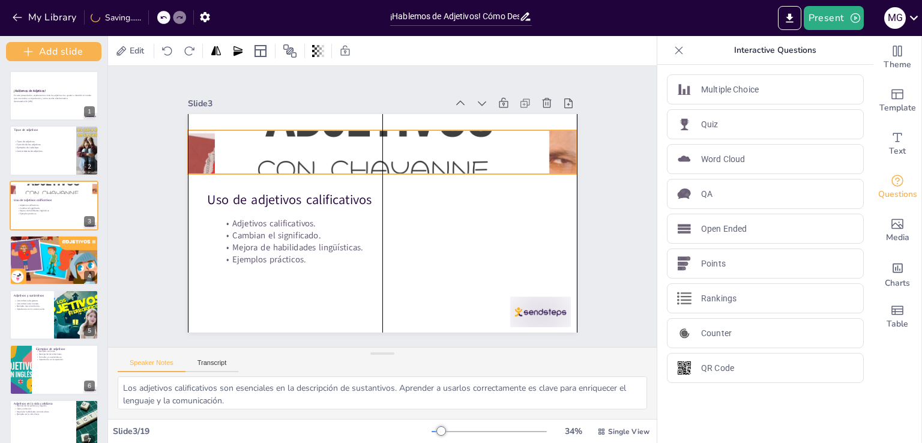
drag, startPoint x: 419, startPoint y: 137, endPoint x: 420, endPoint y: 154, distance: 16.9
click at [420, 154] on div at bounding box center [404, 256] width 578 height 660
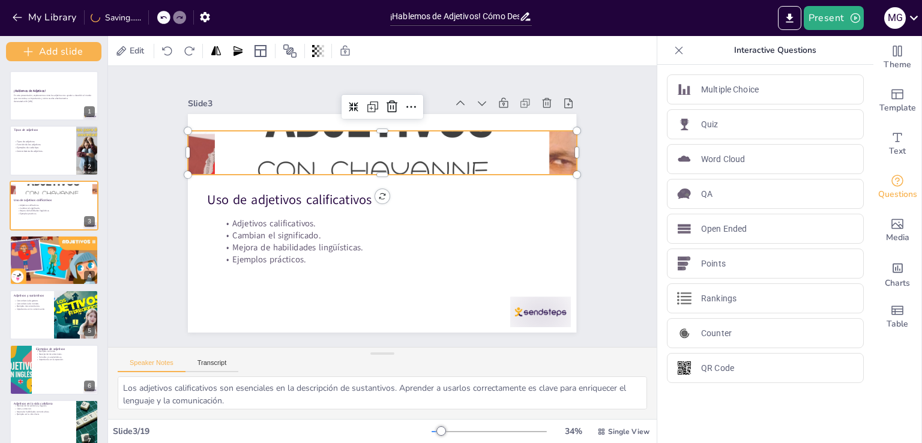
click at [420, 154] on div at bounding box center [331, 223] width 643 height 540
click at [420, 154] on div at bounding box center [393, 154] width 495 height 618
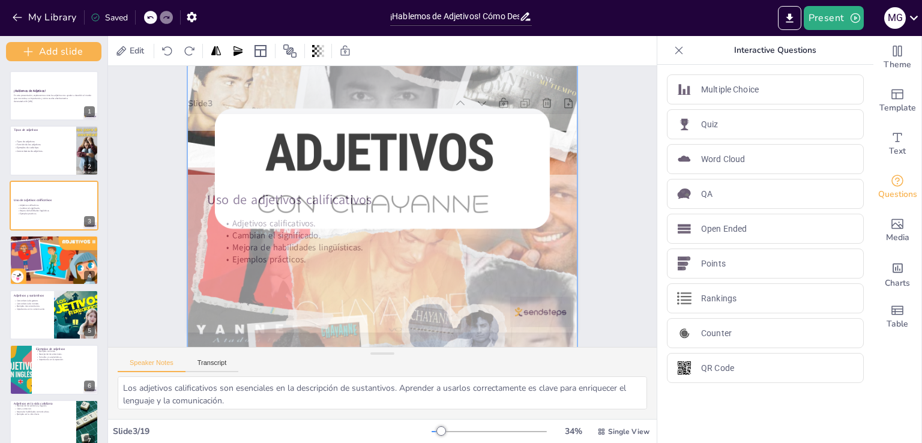
drag, startPoint x: 420, startPoint y: 154, endPoint x: 403, endPoint y: 188, distance: 37.9
click at [403, 188] on div at bounding box center [391, 224] width 598 height 679
click at [546, 224] on div at bounding box center [402, 203] width 635 height 512
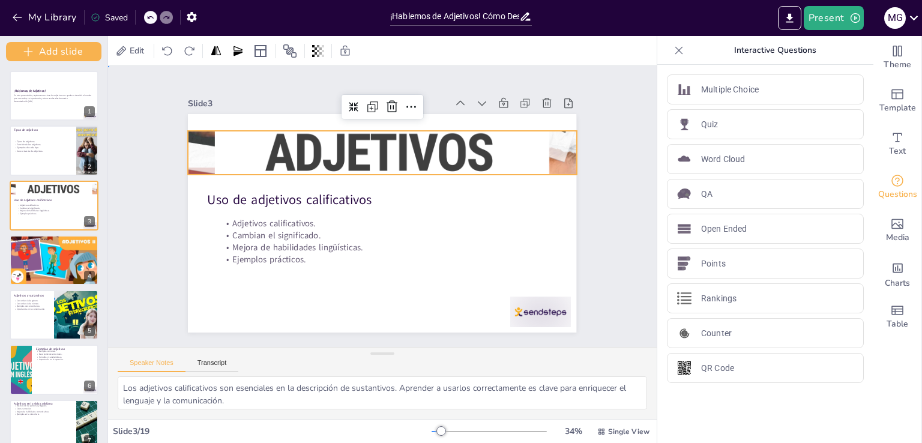
click at [588, 190] on div "Slide 1 ¡Hablemos de Adjetivos! En esta presentación, exploraremos cómo los adj…" at bounding box center [382, 206] width 446 height 521
click at [555, 163] on div at bounding box center [374, 225] width 578 height 660
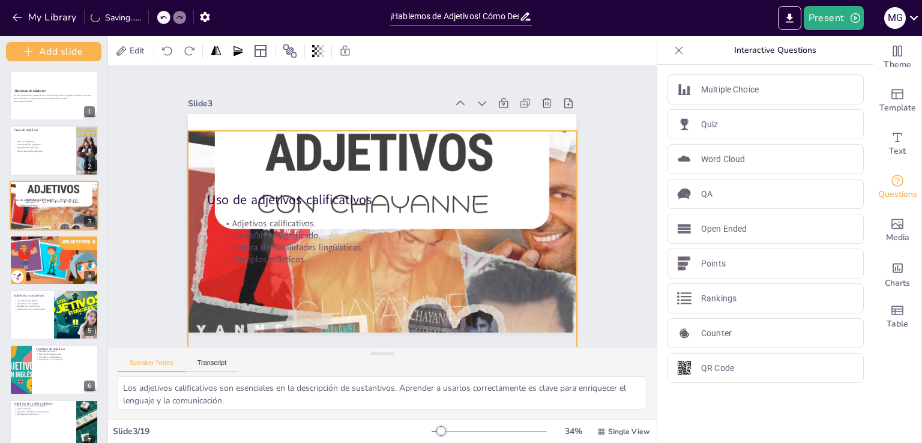
drag, startPoint x: 373, startPoint y: 170, endPoint x: 364, endPoint y: 345, distance: 175.5
click at [364, 345] on div "Slide 1 ¡Hablemos de Adjetivos! En esta presentación, exploraremos cómo los adj…" at bounding box center [382, 206] width 281 height 549
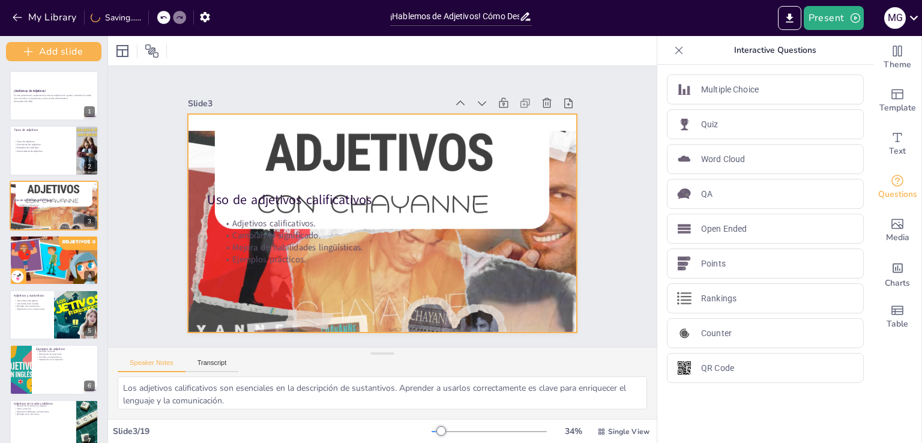
click at [412, 121] on div at bounding box center [384, 190] width 409 height 258
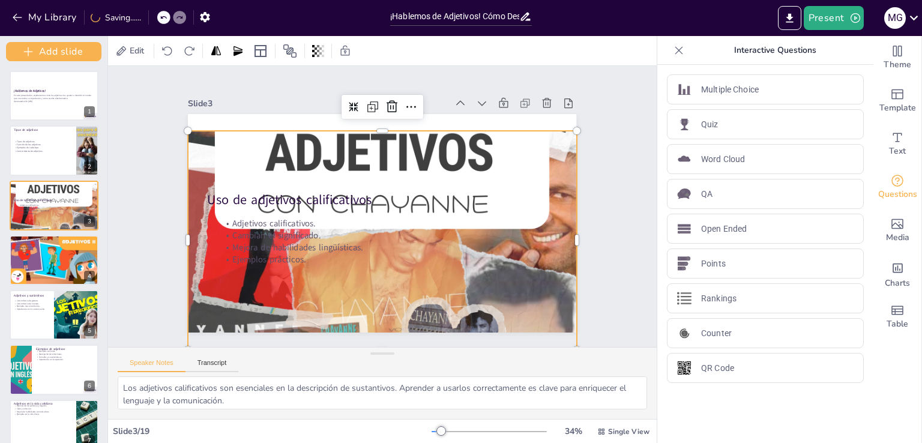
click at [341, 135] on div at bounding box center [392, 189] width 611 height 670
click at [292, 214] on div "Uso de adjetivos calificativos Adjetivos calificativos. Cambian el significado.…" at bounding box center [298, 244] width 158 height 355
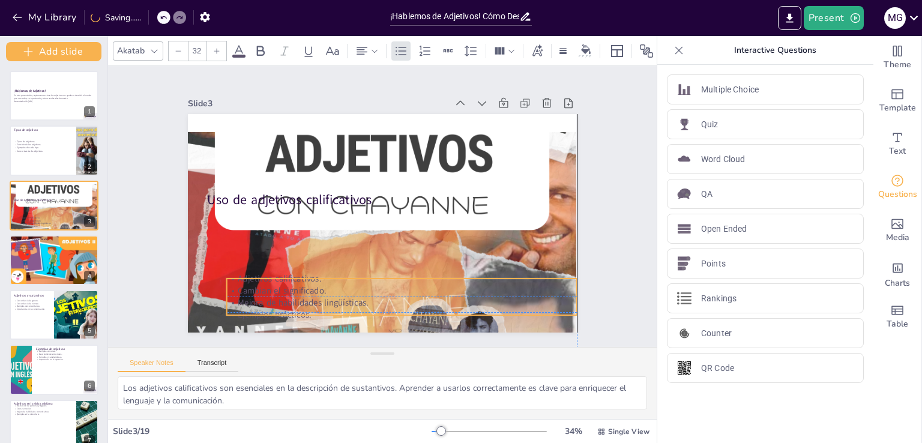
drag, startPoint x: 265, startPoint y: 258, endPoint x: 270, endPoint y: 291, distance: 32.8
click at [270, 291] on p "Cambian el significado." at bounding box center [297, 190] width 153 height 324
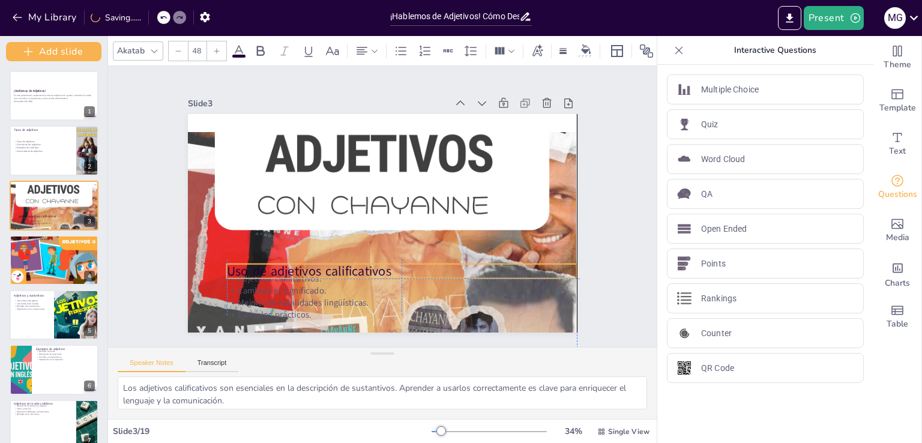
drag, startPoint x: 223, startPoint y: 189, endPoint x: 246, endPoint y: 255, distance: 70.4
click at [246, 255] on div "Uso de adjetivos calificativos Adjetivos calificativos. Cambian el significado.…" at bounding box center [354, 295] width 370 height 120
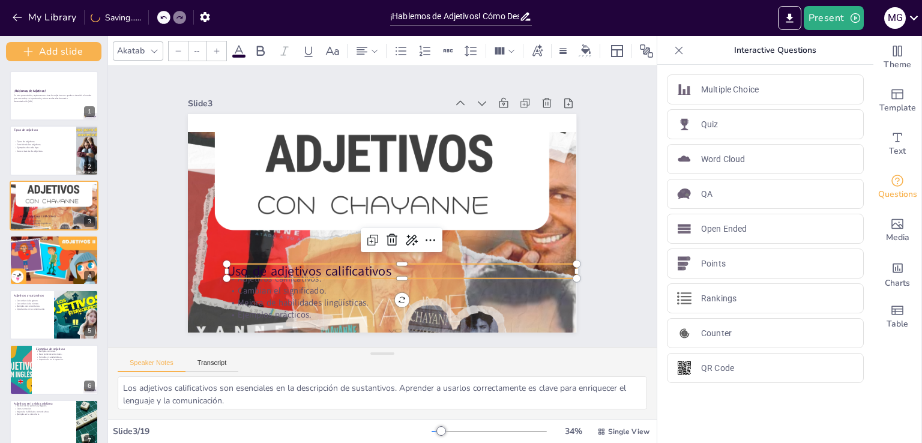
drag, startPoint x: 507, startPoint y: 281, endPoint x: 515, endPoint y: 272, distance: 11.9
click at [515, 183] on div "Adjetivos calificativos. Cambian el significado. Mejora de habilidades lingüíst…" at bounding box center [345, 122] width 352 height 120
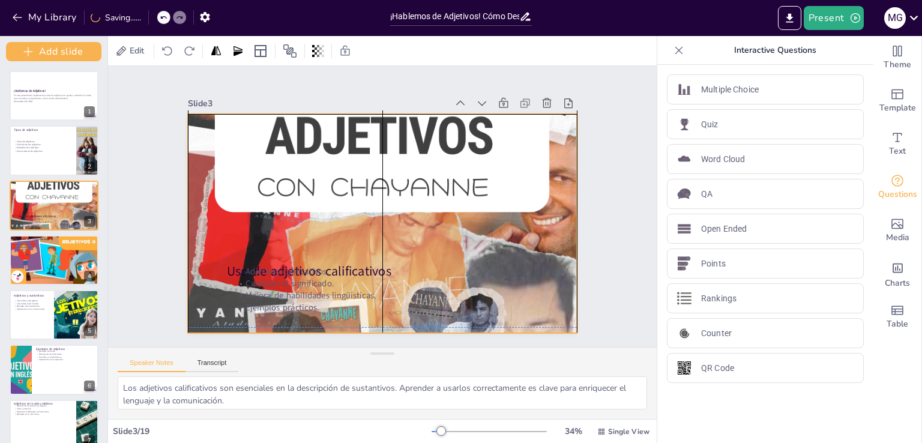
drag, startPoint x: 537, startPoint y: 252, endPoint x: 524, endPoint y: 237, distance: 20.0
click at [536, 231] on div at bounding box center [367, 241] width 578 height 660
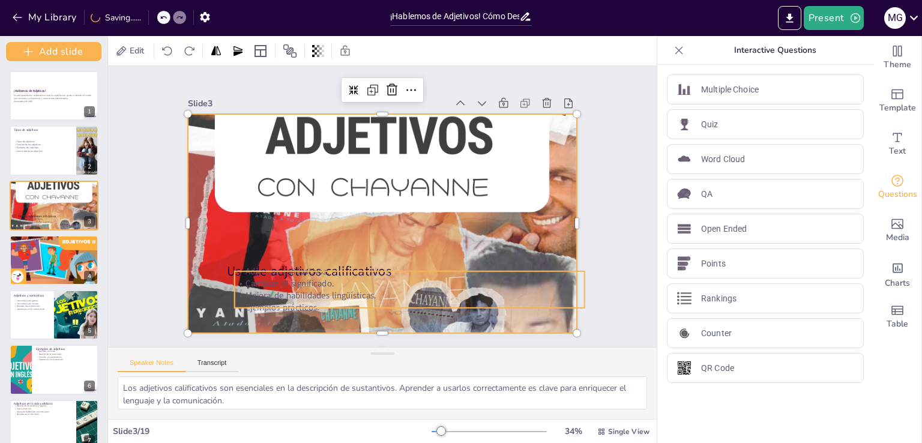
drag, startPoint x: 324, startPoint y: 264, endPoint x: 292, endPoint y: 260, distance: 32.1
click at [324, 262] on p "Adjetivos calificativos." at bounding box center [373, 277] width 309 height 186
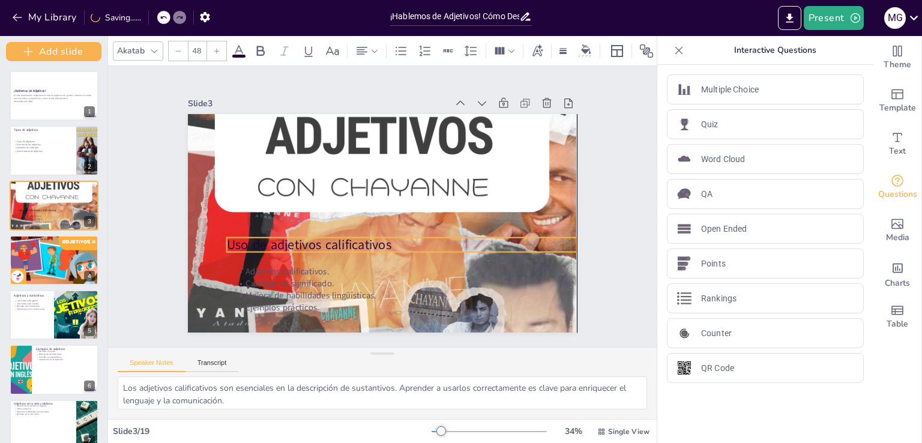
drag, startPoint x: 222, startPoint y: 263, endPoint x: 219, endPoint y: 237, distance: 26.6
click at [219, 177] on p "Uso de adjetivos calificativos" at bounding box center [362, 168] width 349 height 18
click at [526, 251] on div at bounding box center [532, 257] width 13 height 13
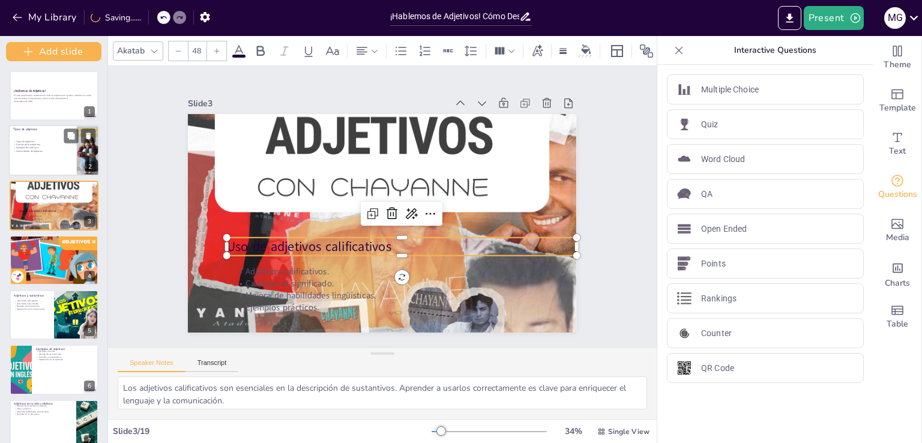
click at [73, 147] on p "Ejemplos de cada tipo." at bounding box center [45, 147] width 65 height 3
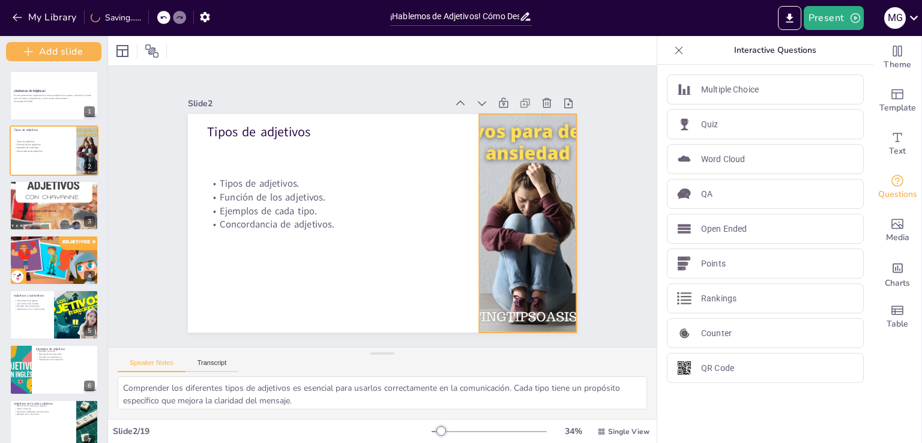
click at [451, 167] on div at bounding box center [255, 279] width 394 height 370
click at [477, 170] on div at bounding box center [468, 326] width 382 height 390
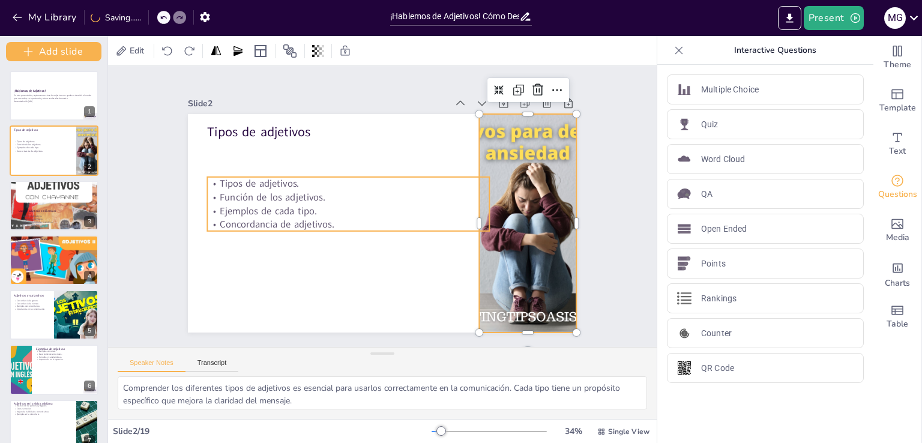
click at [403, 180] on p "Tipos de adjetivos." at bounding box center [367, 244] width 72 height 279
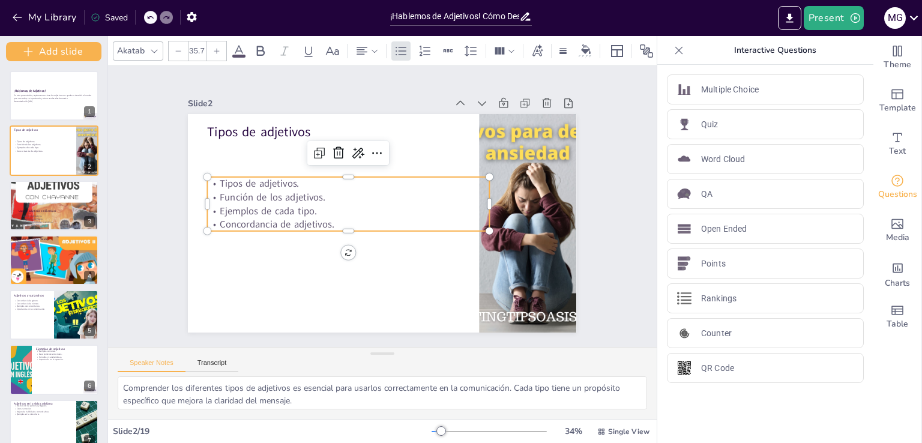
click at [450, 247] on div at bounding box center [256, 131] width 388 height 333
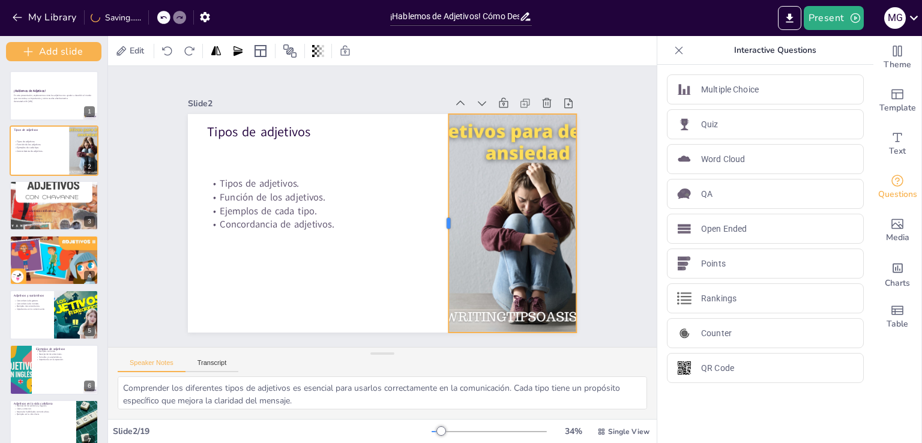
drag, startPoint x: 468, startPoint y: 214, endPoint x: 454, endPoint y: 202, distance: 19.1
click at [454, 202] on div "Tipos de adjetivos Tipos de adjetivos. Función de los adjetivos. Ejemplos de ca…" at bounding box center [366, 203] width 295 height 426
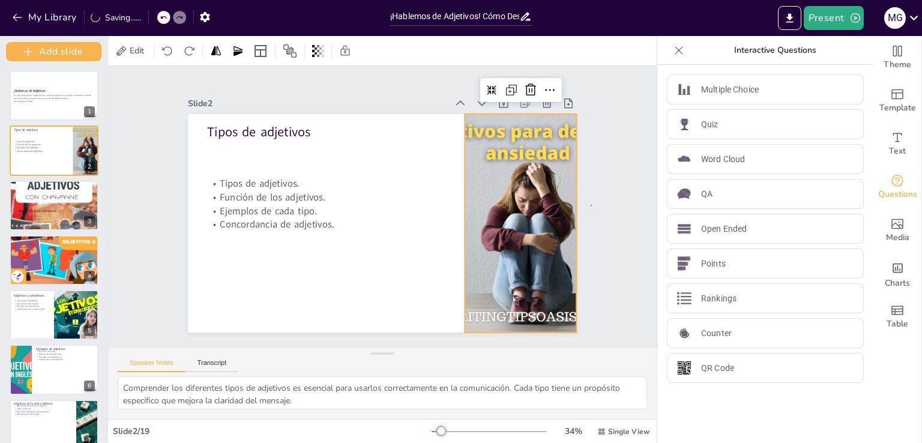
click at [591, 205] on div "Slide 1 ¡Hablemos de Adjetivos! En esta presentación, exploraremos cómo los adj…" at bounding box center [382, 206] width 480 height 298
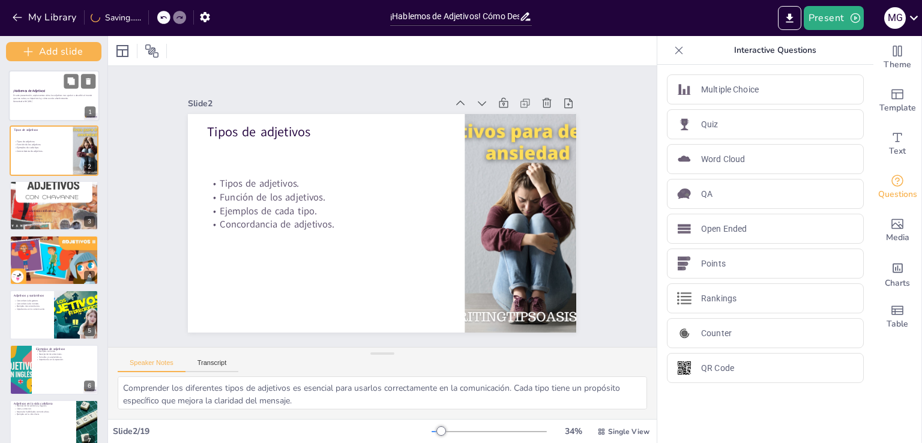
click at [85, 95] on p "En esta presentación, exploraremos cómo los adjetivos nos ayudan a describir el…" at bounding box center [54, 96] width 82 height 5
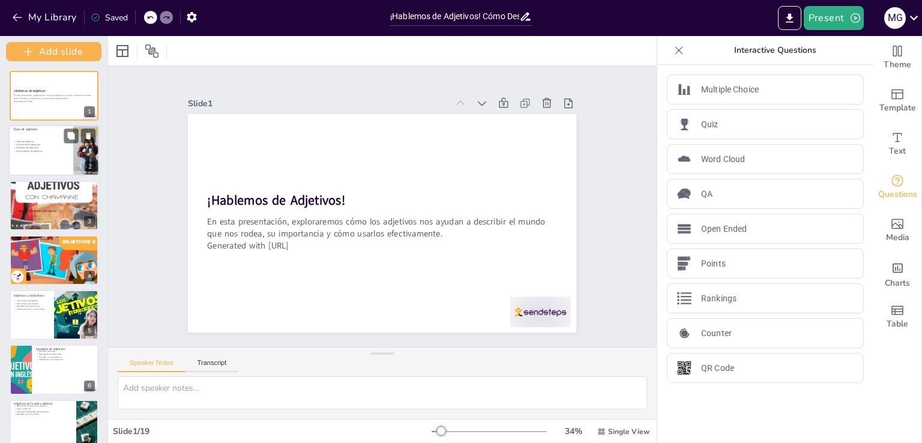
click at [61, 146] on p "Ejemplos de cada tipo." at bounding box center [45, 147] width 65 height 3
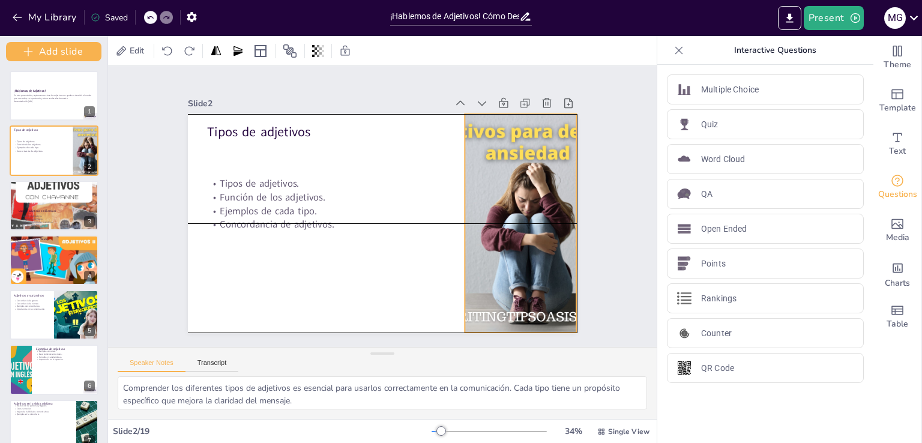
click at [493, 222] on div at bounding box center [528, 223] width 328 height 219
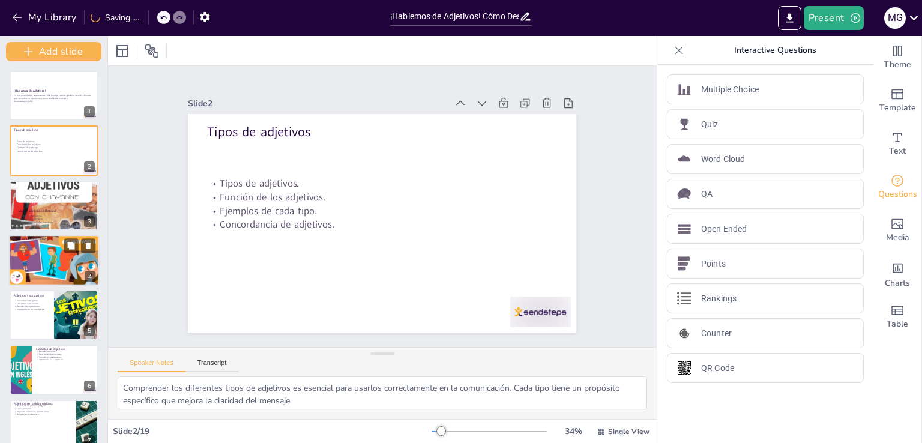
click at [46, 262] on div at bounding box center [54, 260] width 91 height 51
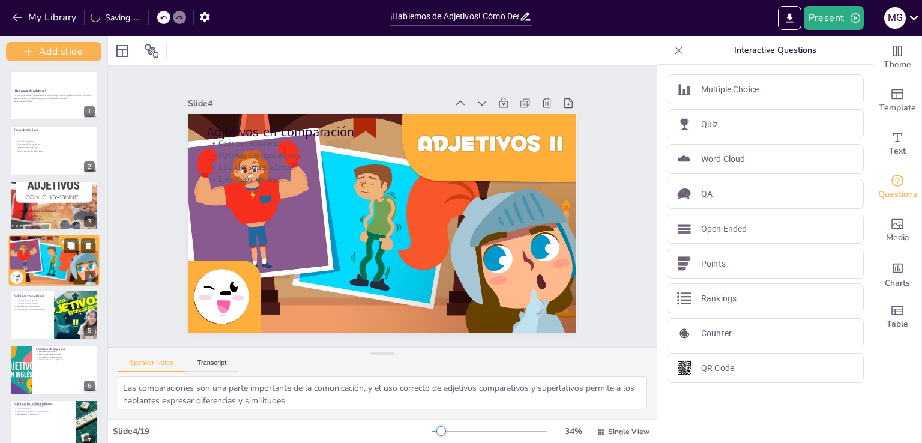
scroll to position [8, 0]
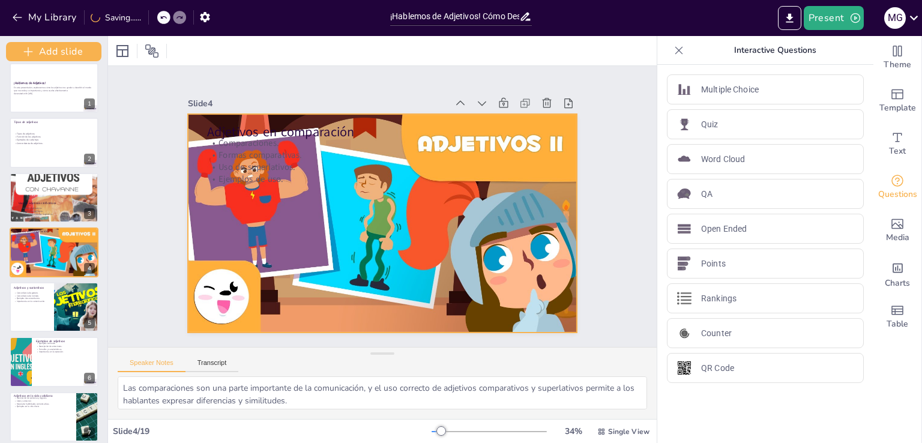
click at [492, 205] on div at bounding box center [373, 221] width 445 height 384
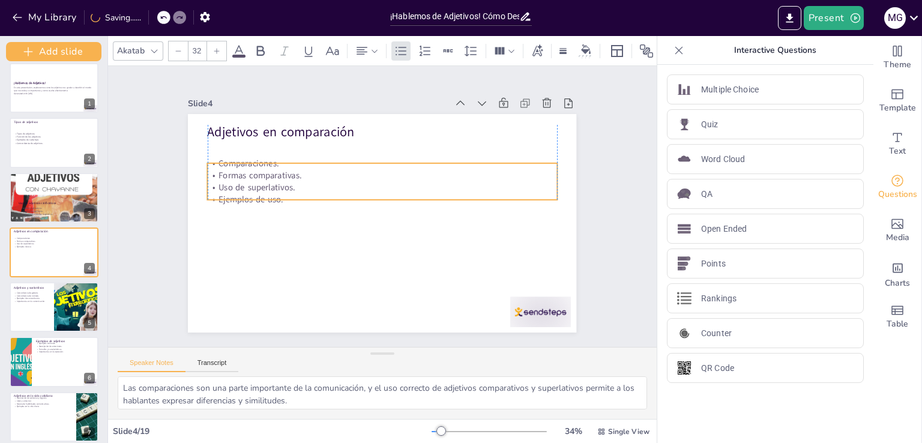
drag, startPoint x: 277, startPoint y: 157, endPoint x: 276, endPoint y: 175, distance: 17.5
click at [370, 175] on p "Formas comparativas." at bounding box center [412, 200] width 85 height 345
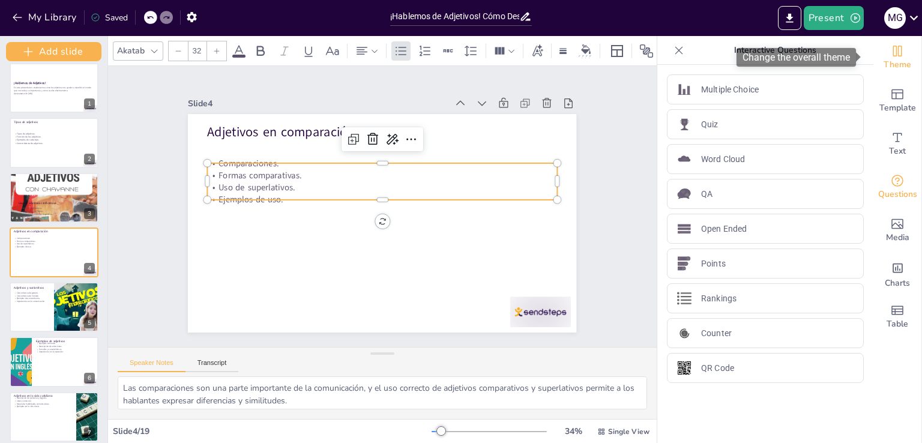
click at [892, 72] on div "Theme" at bounding box center [898, 57] width 48 height 43
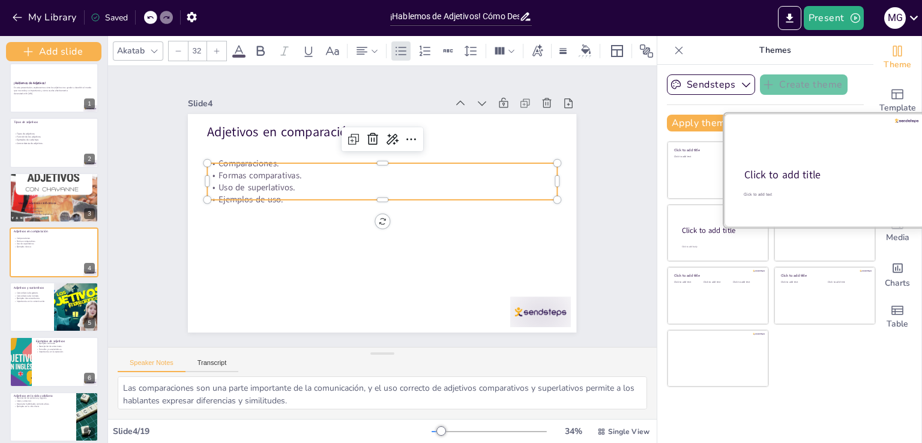
click at [824, 190] on div at bounding box center [825, 169] width 202 height 113
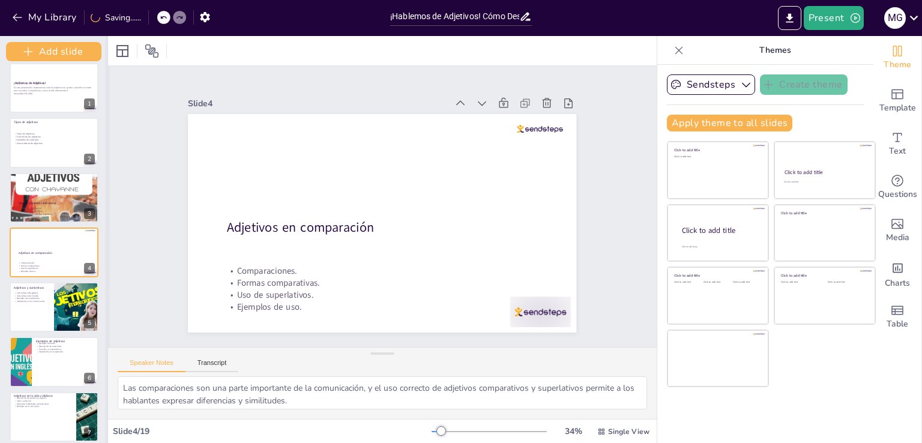
click at [105, 186] on div at bounding box center [107, 239] width 5 height 407
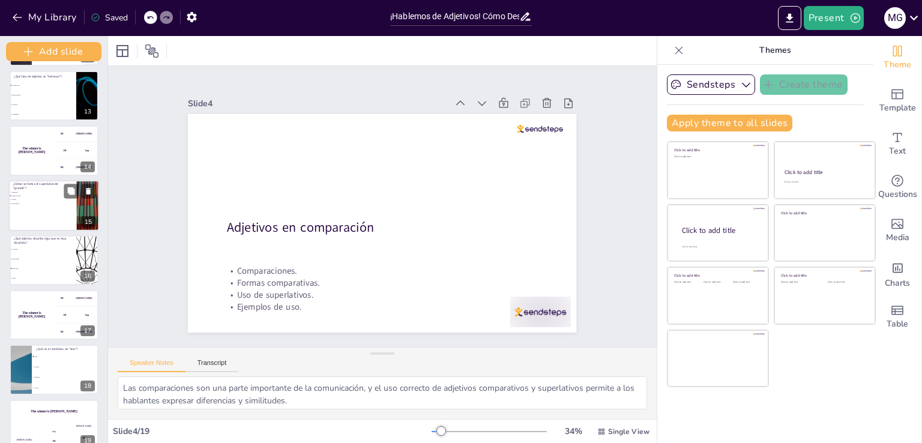
click at [56, 203] on div at bounding box center [54, 205] width 91 height 51
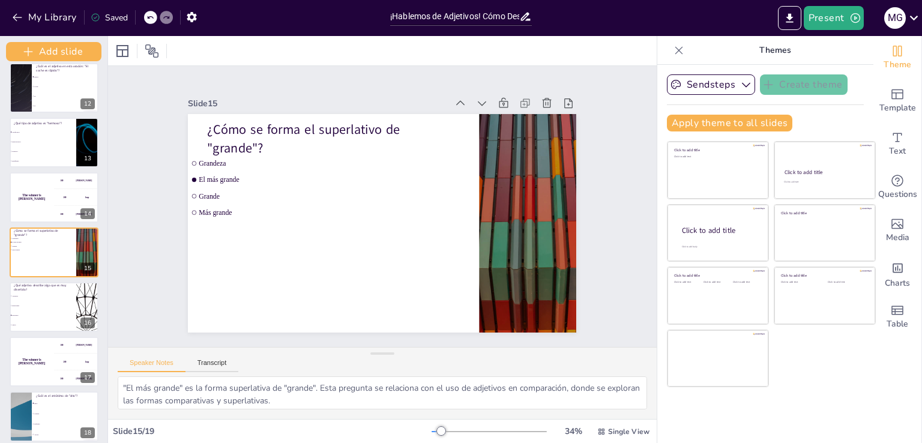
scroll to position [673, 0]
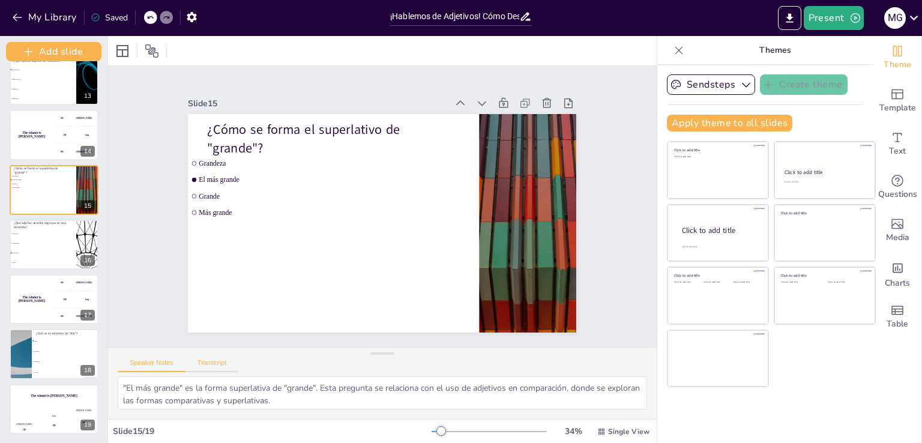
click at [210, 361] on button "Transcript" at bounding box center [212, 365] width 53 height 13
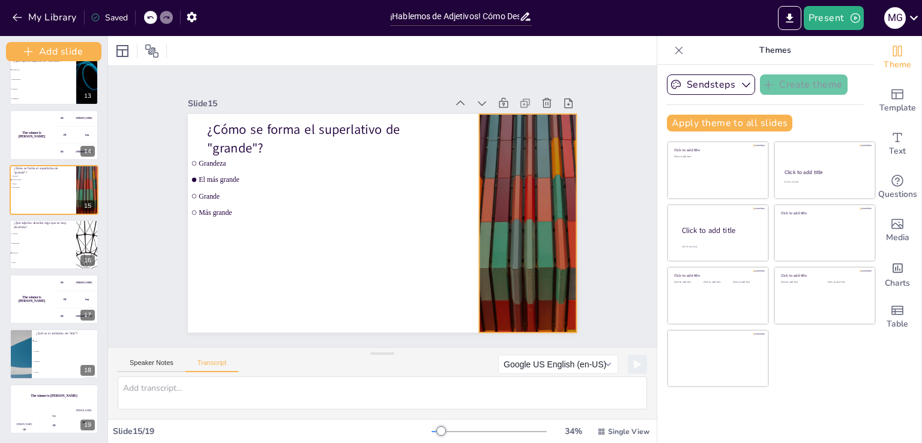
click at [519, 271] on div at bounding box center [426, 346] width 358 height 444
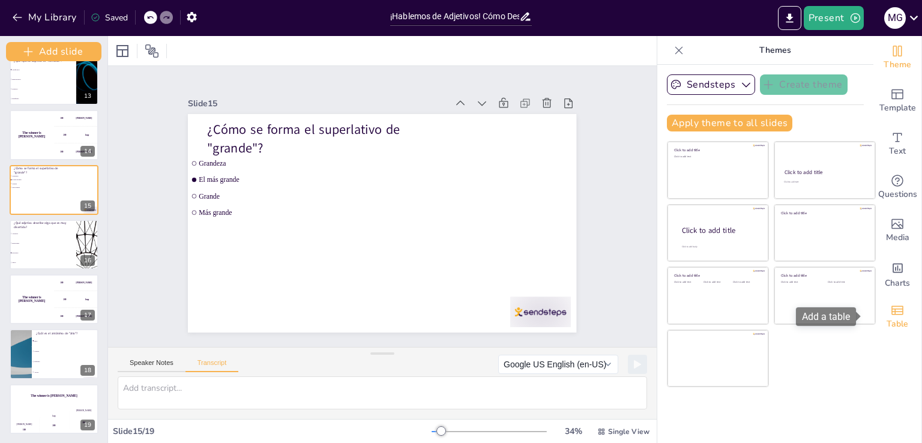
click at [887, 319] on span "Table" at bounding box center [898, 324] width 22 height 13
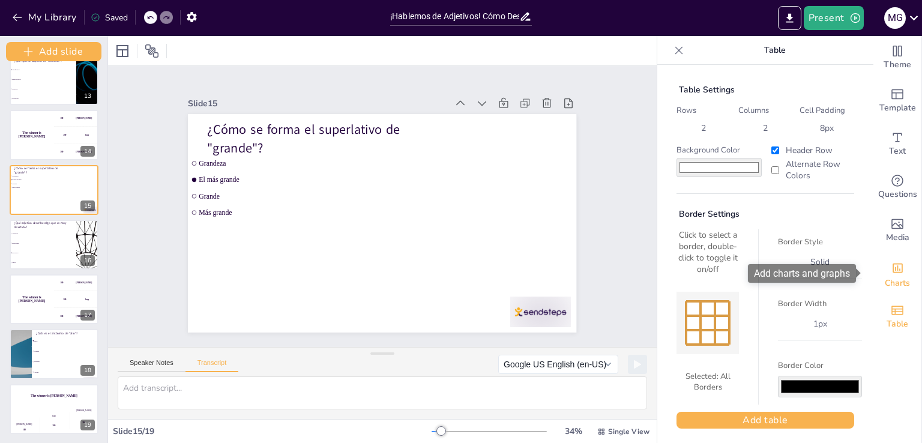
click at [898, 271] on div "Charts" at bounding box center [898, 273] width 48 height 43
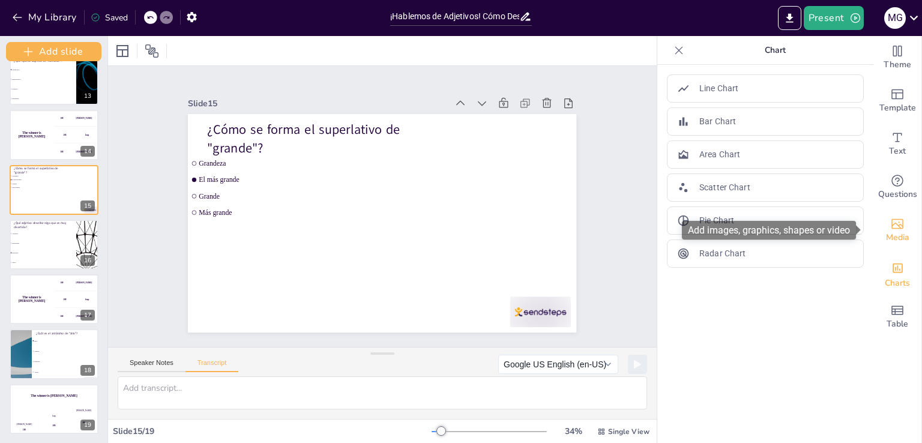
click at [902, 234] on div "Media" at bounding box center [898, 230] width 48 height 43
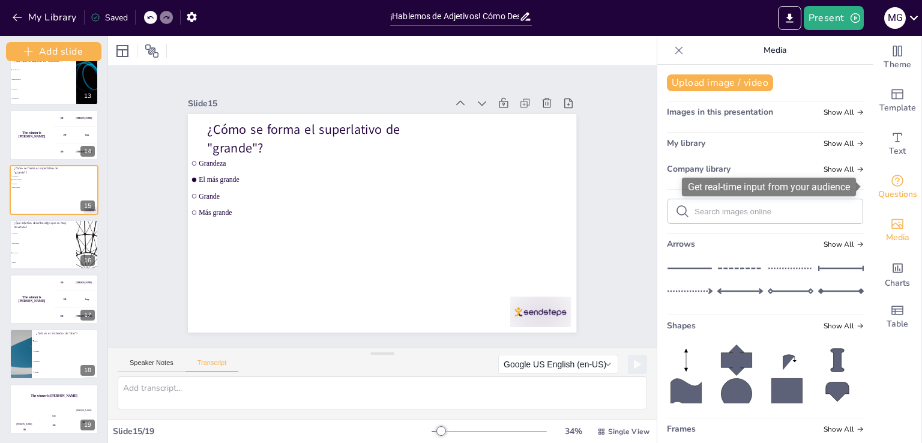
click at [898, 196] on span "Questions" at bounding box center [897, 194] width 39 height 13
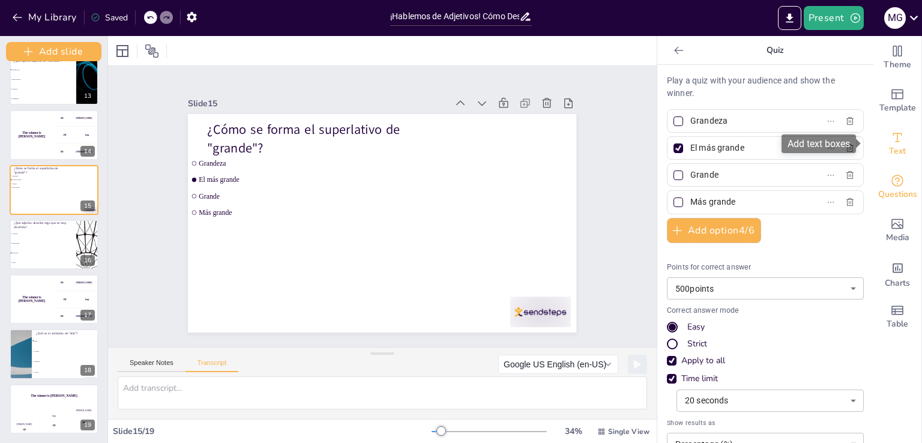
drag, startPoint x: 904, startPoint y: 161, endPoint x: 904, endPoint y: 154, distance: 6.6
click at [904, 159] on div "Text" at bounding box center [898, 143] width 48 height 43
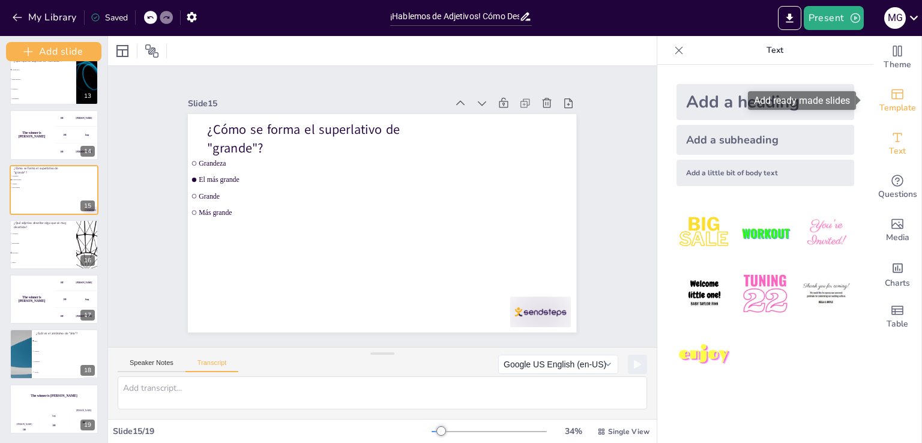
click at [891, 115] on div "Template" at bounding box center [898, 100] width 48 height 43
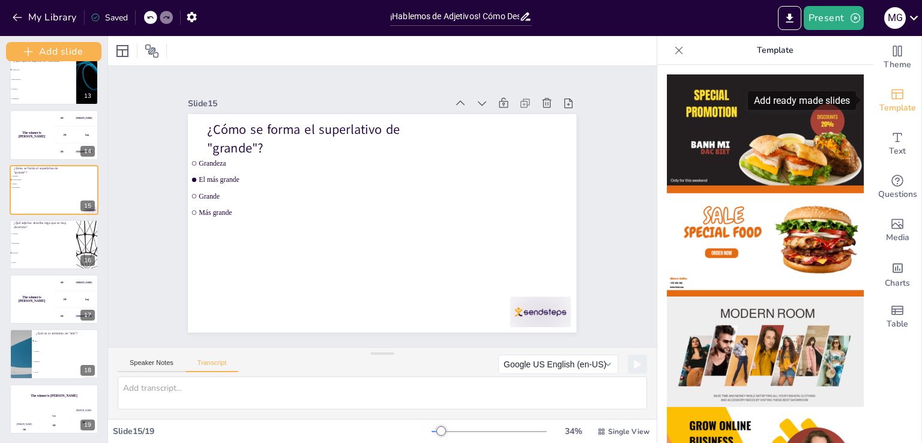
click at [886, 82] on div "Template" at bounding box center [898, 100] width 48 height 43
click at [887, 37] on div "Theme" at bounding box center [898, 57] width 48 height 43
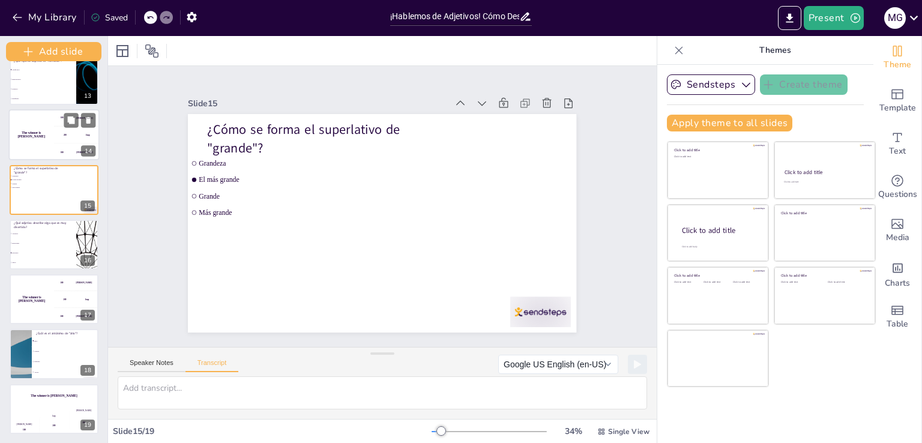
click at [59, 132] on div "200 Jaap" at bounding box center [76, 135] width 45 height 17
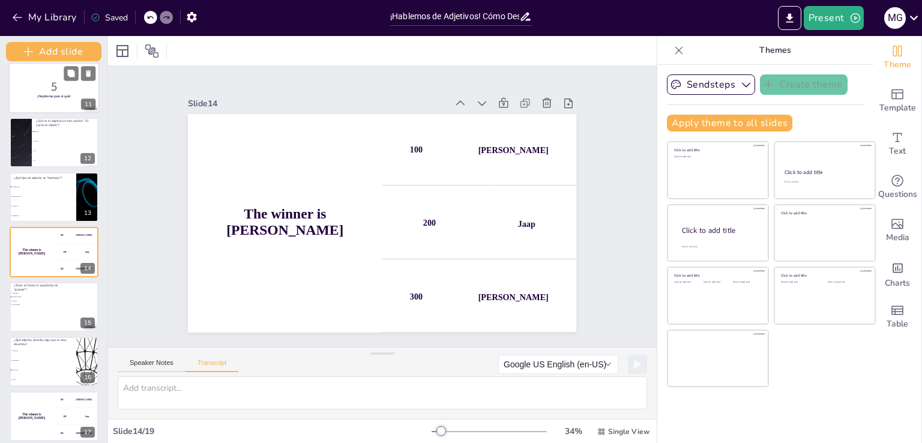
click at [43, 81] on p "5" at bounding box center [54, 85] width 82 height 17
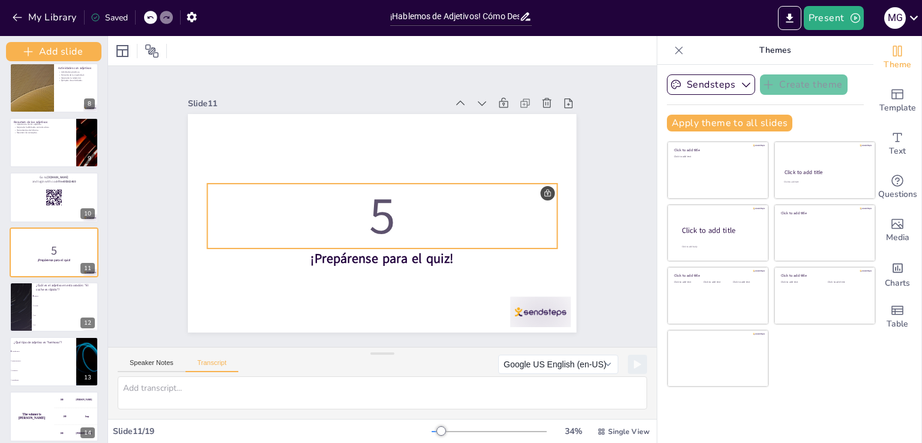
click at [355, 213] on p "5" at bounding box center [376, 199] width 325 height 264
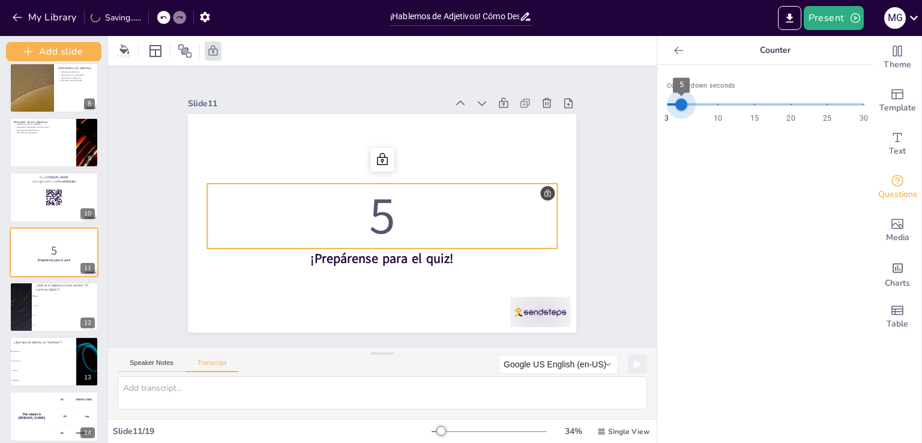
click at [675, 104] on span "5" at bounding box center [681, 104] width 12 height 12
click at [59, 101] on div at bounding box center [54, 87] width 91 height 51
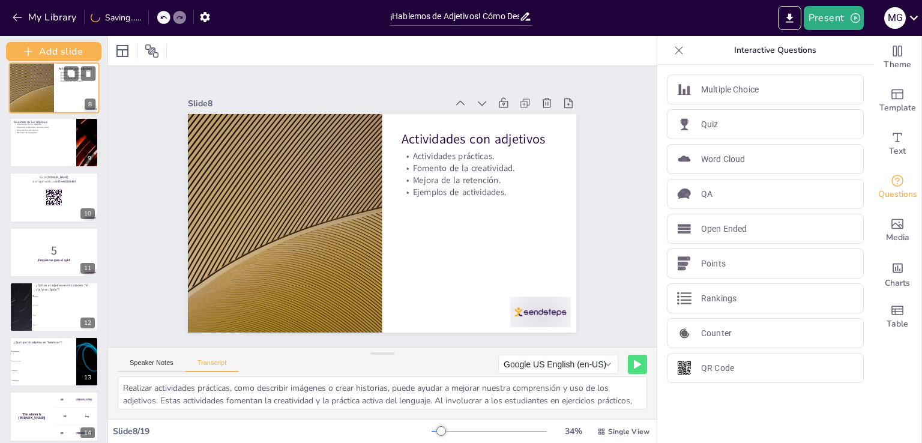
scroll to position [227, 0]
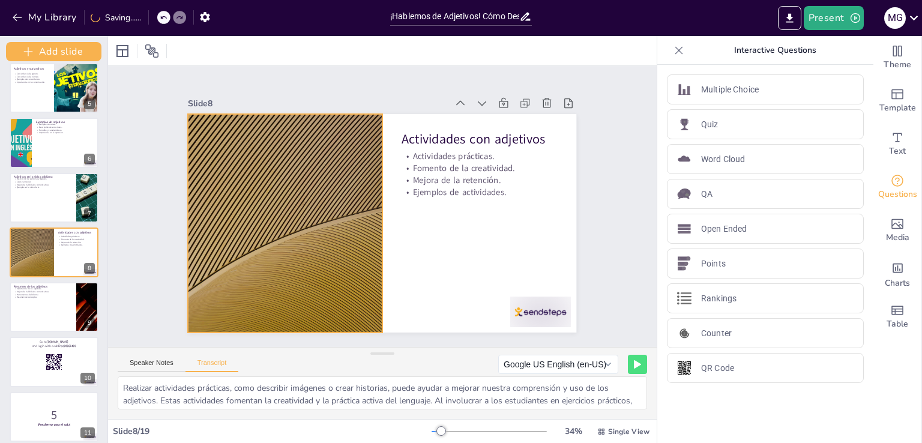
click at [246, 131] on div at bounding box center [285, 193] width 437 height 328
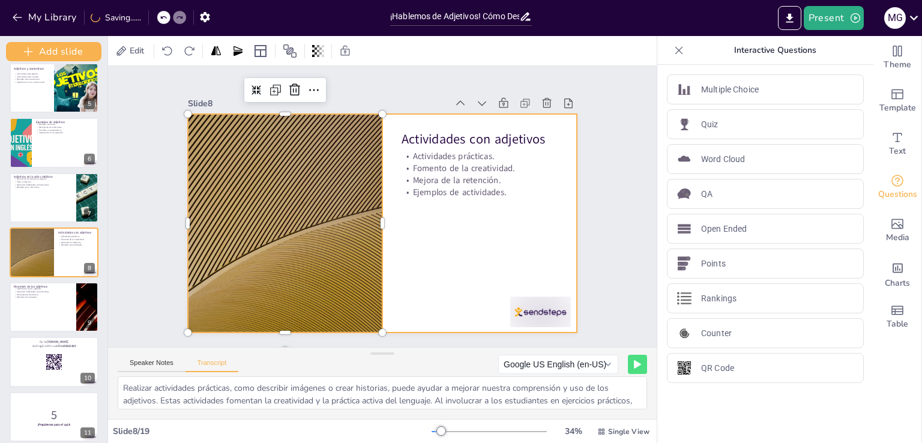
click at [475, 221] on div at bounding box center [365, 206] width 219 height 388
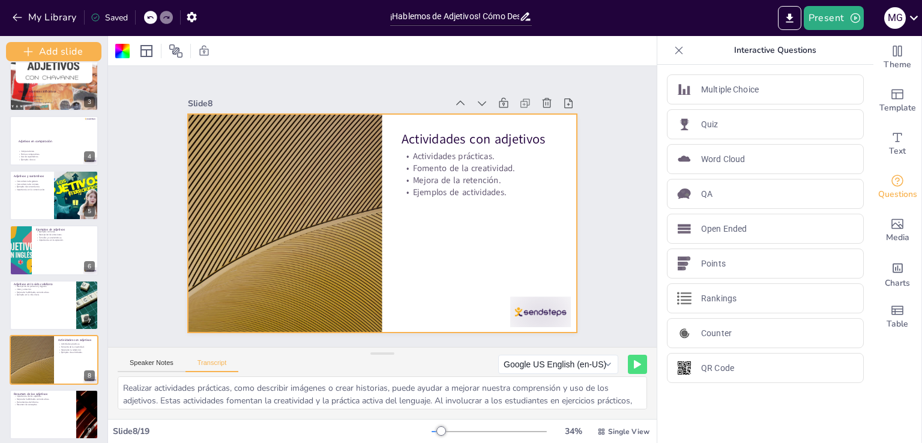
scroll to position [20, 0]
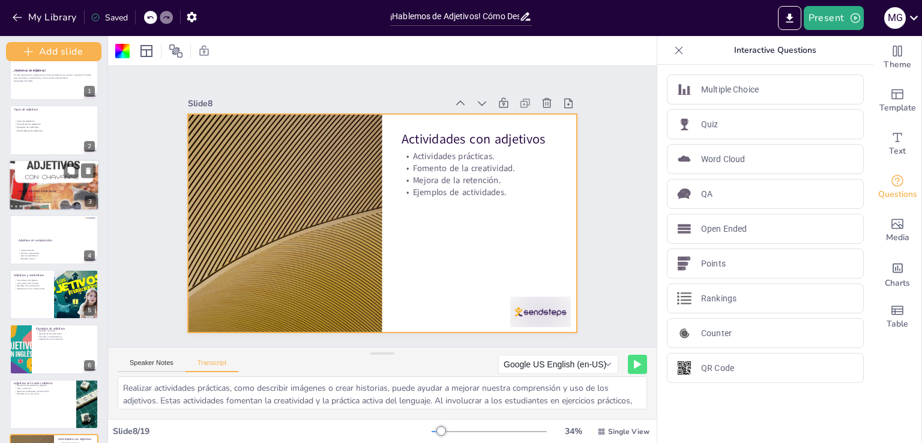
click at [50, 174] on div at bounding box center [54, 172] width 91 height 128
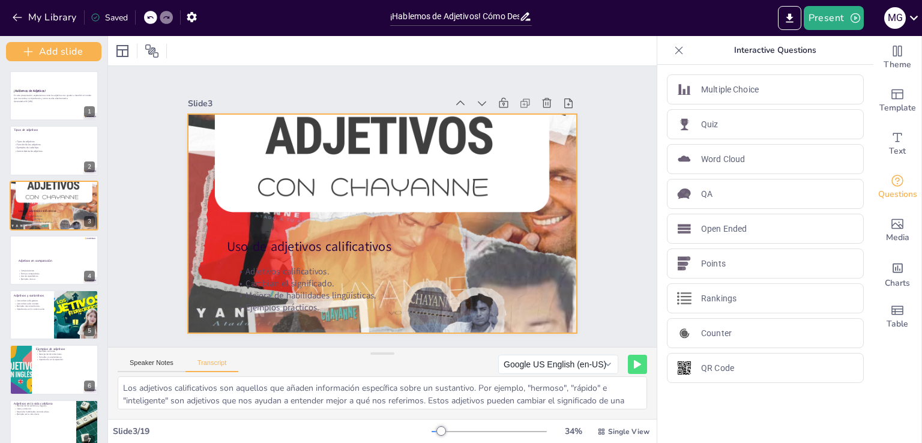
click at [537, 168] on div at bounding box center [382, 243] width 388 height 549
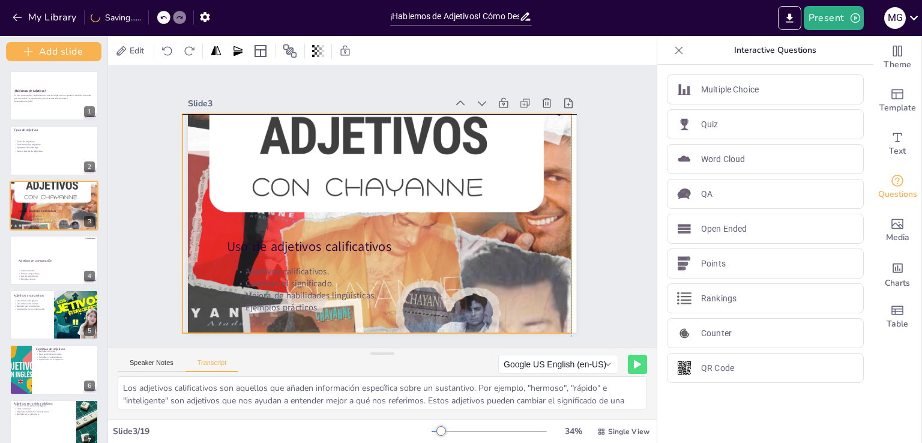
drag, startPoint x: 247, startPoint y: 119, endPoint x: 238, endPoint y: 119, distance: 9.0
click at [238, 119] on div at bounding box center [392, 170] width 579 height 660
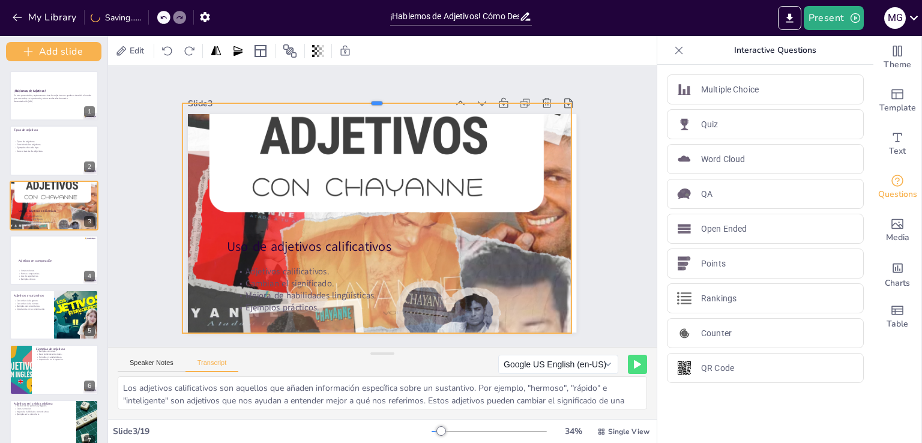
drag, startPoint x: 368, startPoint y: 109, endPoint x: 370, endPoint y: 94, distance: 15.1
click at [370, 94] on div at bounding box center [458, 130] width 267 height 295
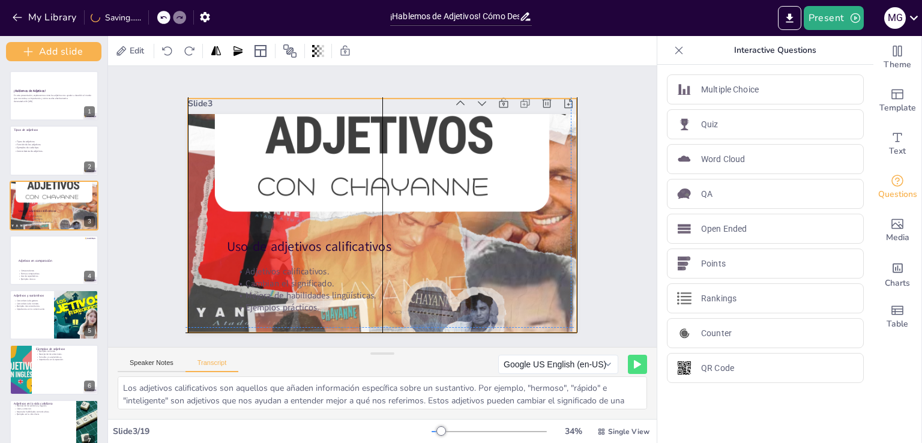
click at [540, 214] on div at bounding box center [415, 225] width 670 height 611
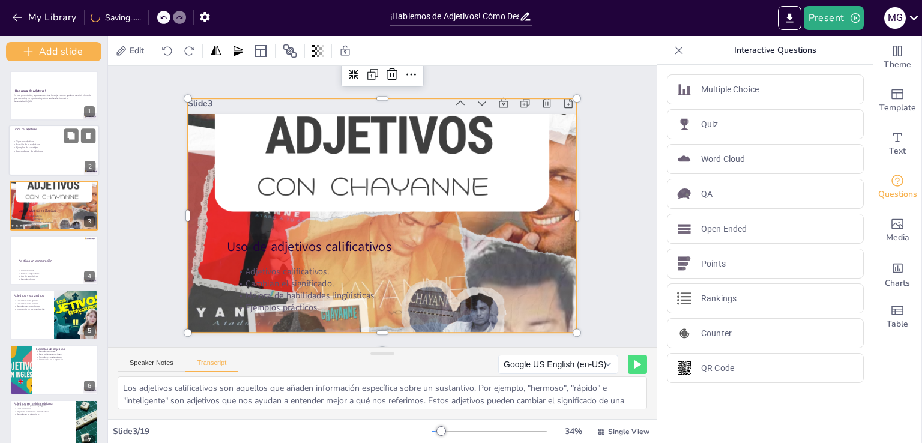
click at [61, 137] on div at bounding box center [54, 150] width 91 height 51
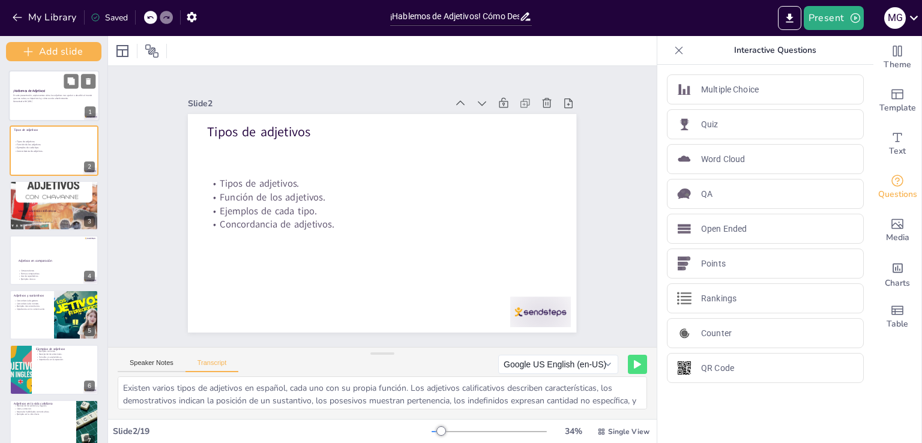
click at [52, 93] on div "En esta presentación, exploraremos cómo los adjetivos nos ayudan a describir el…" at bounding box center [54, 98] width 82 height 11
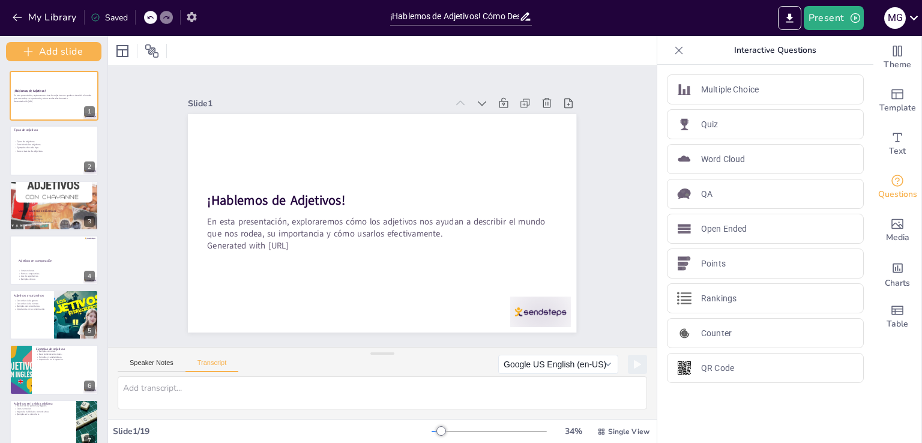
click at [194, 18] on icon "button" at bounding box center [192, 17] width 10 height 10
click at [196, 18] on icon "button" at bounding box center [192, 17] width 10 height 10
